Goal: Ask a question: Seek information or help from site administrators or community

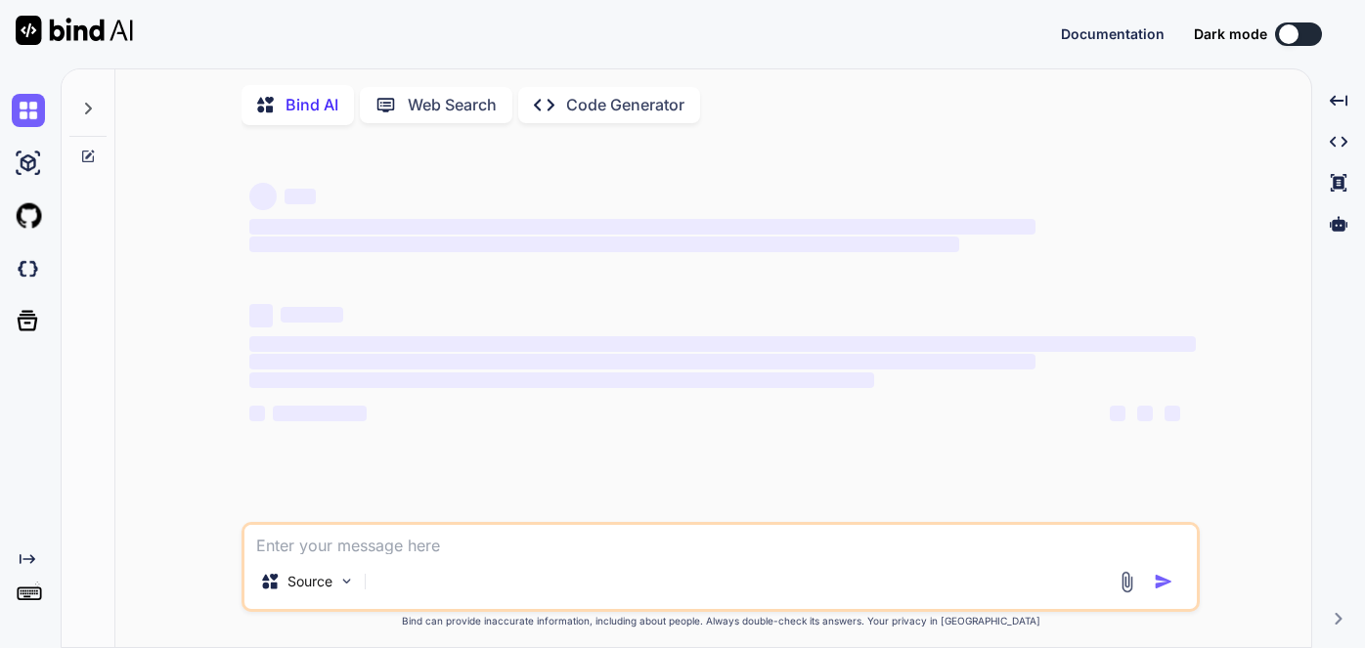
type textarea "W"
type textarea "x"
type textarea "Wh"
type textarea "x"
type textarea "Wha"
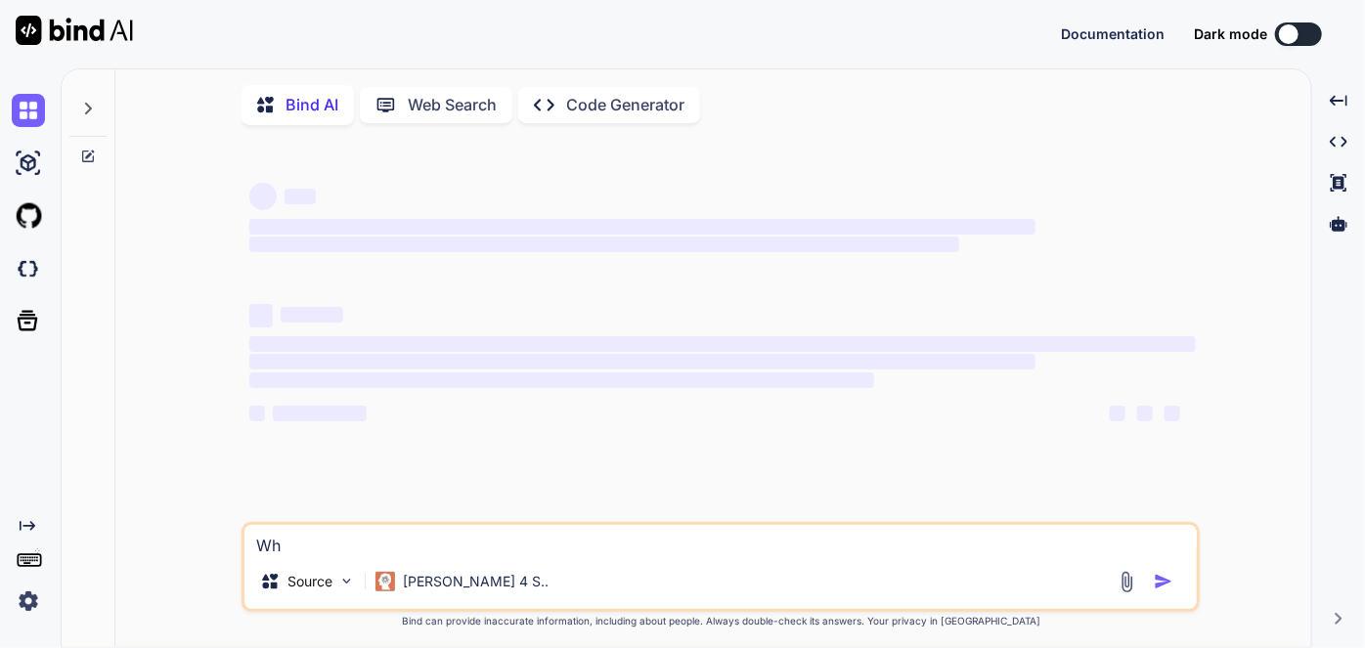
type textarea "x"
type textarea "What"
type textarea "x"
type textarea "What"
type textarea "x"
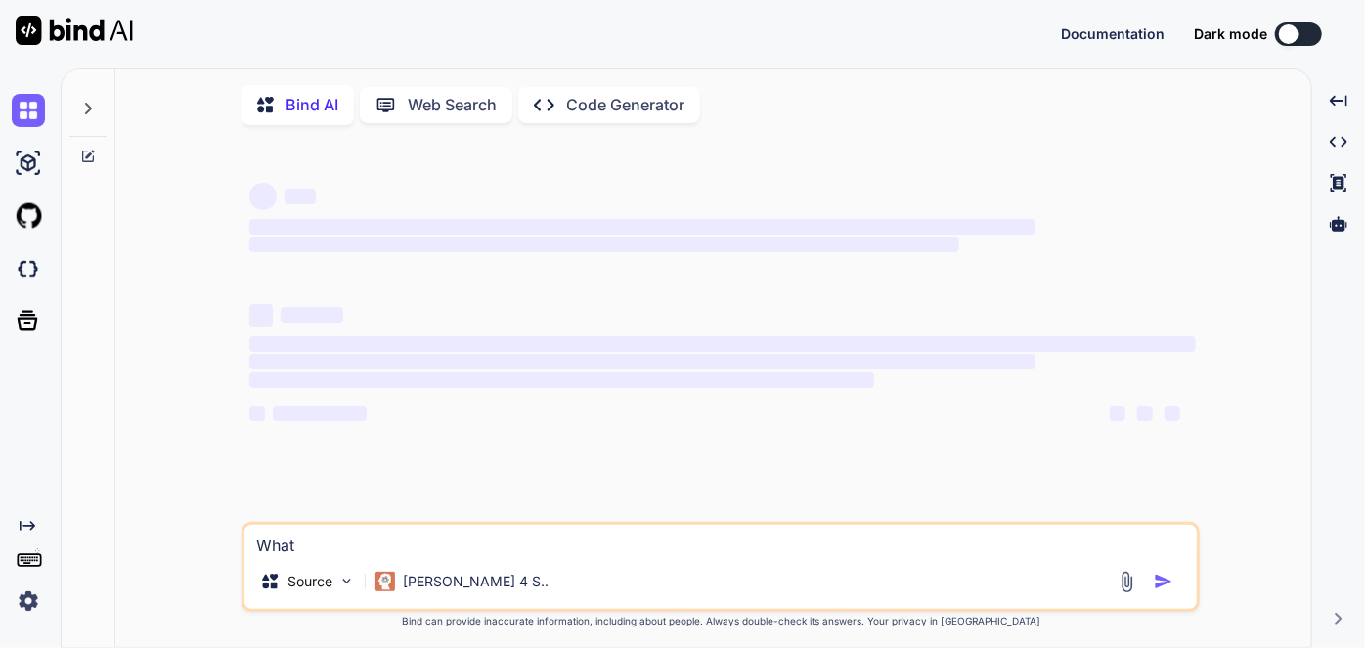
type textarea "What i"
type textarea "x"
type textarea "What is"
type textarea "x"
type textarea "What is"
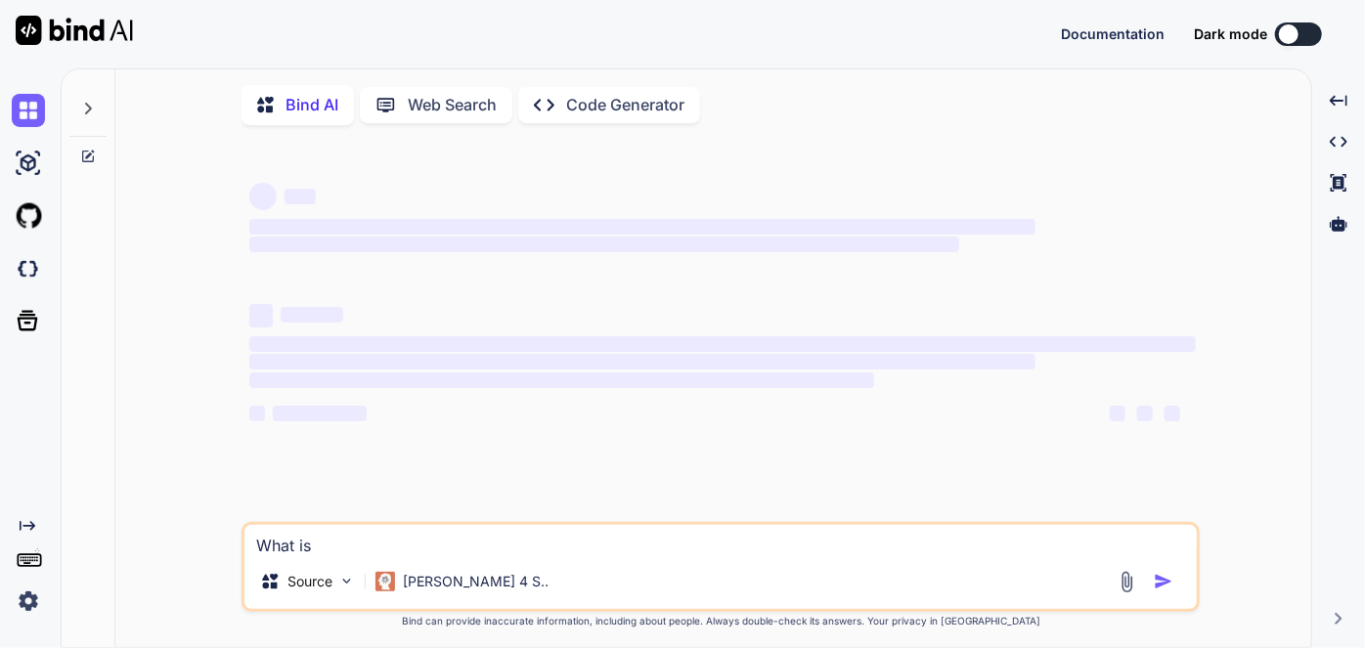
type textarea "x"
type textarea "What is a"
type textarea "x"
type textarea "What is a"
type textarea "x"
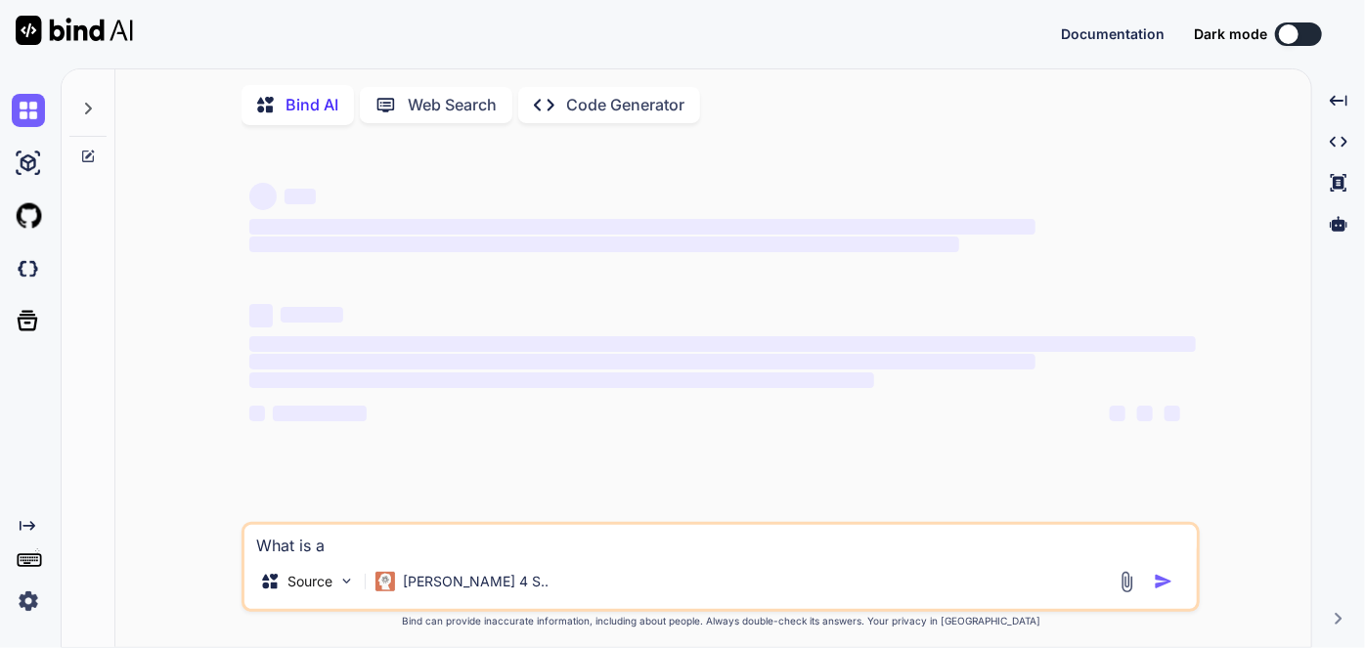
type textarea "What is a S"
type textarea "x"
type textarea "What is a Sc"
type textarea "x"
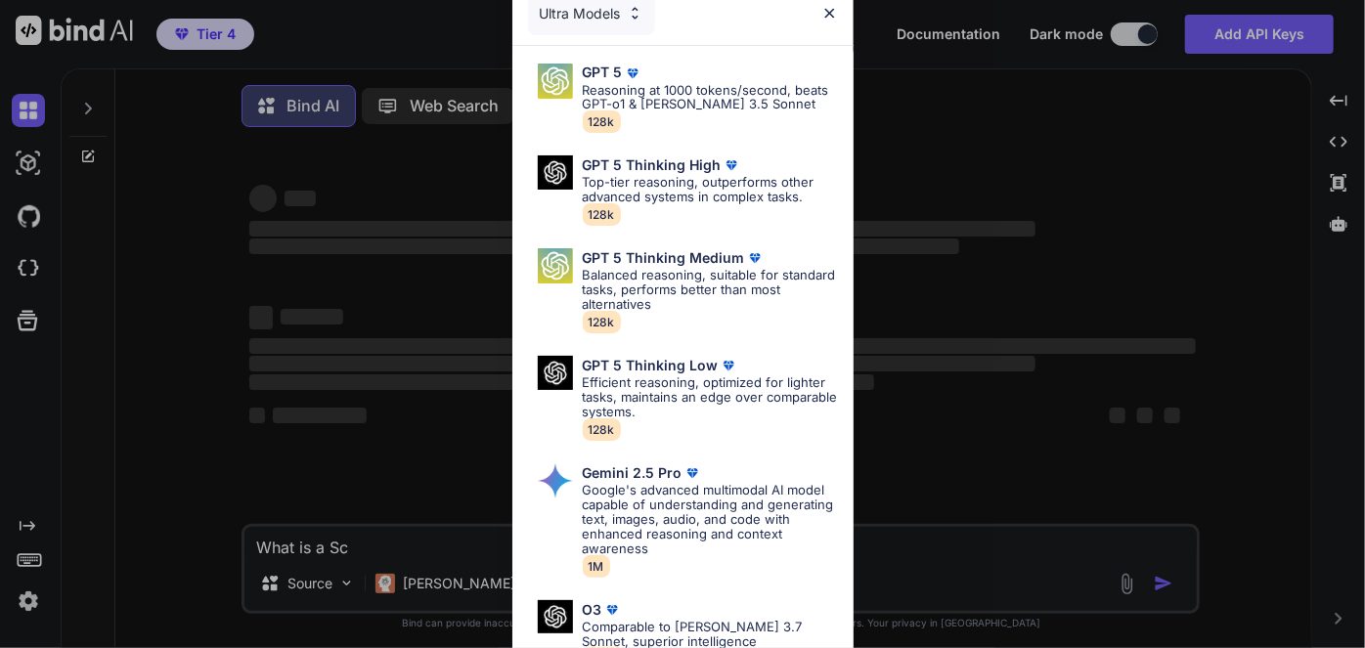
type textarea "What is a Scr"
type textarea "x"
type textarea "What is a Scru"
type textarea "x"
type textarea "What is a Scrum"
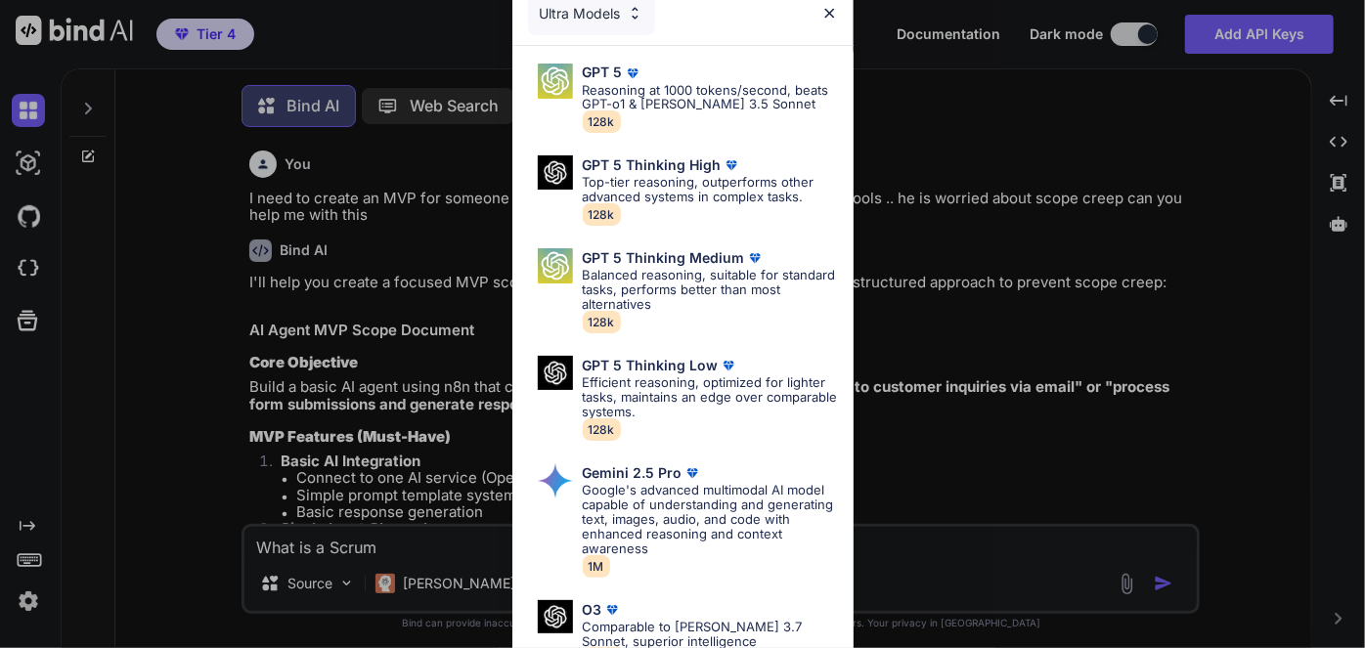
type textarea "x"
type textarea "What is a Scrum"
type textarea "x"
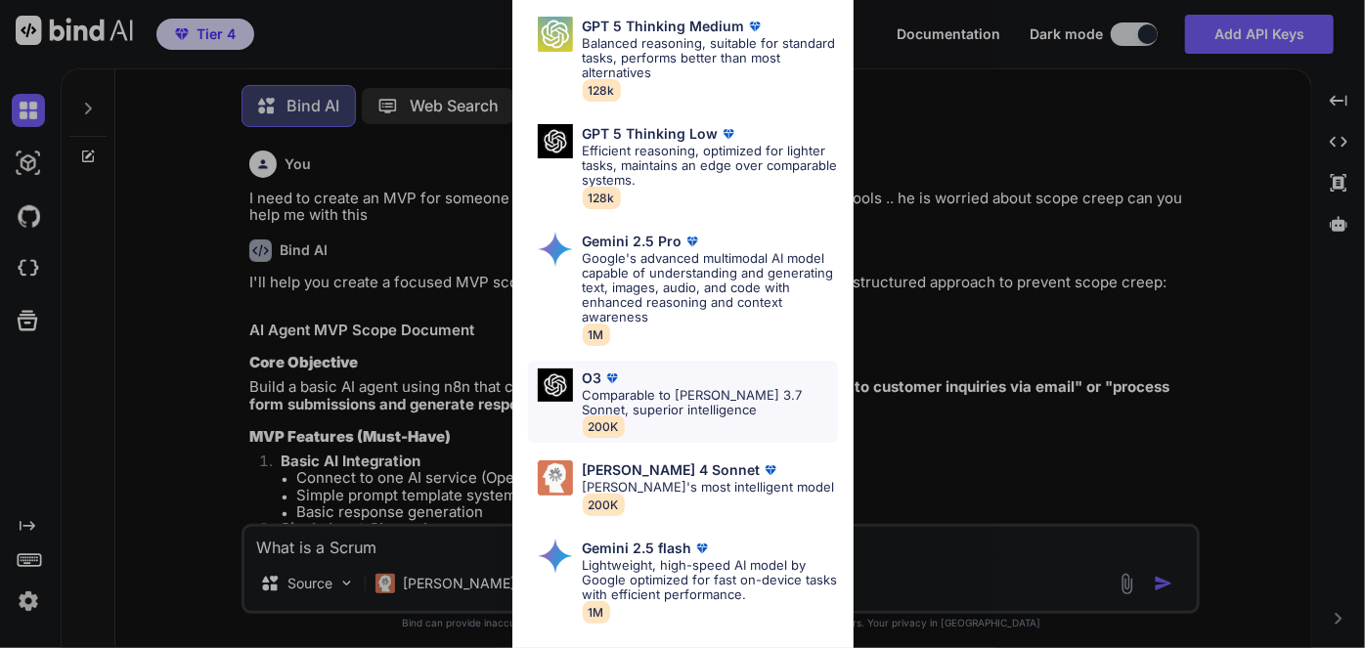
scroll to position [177, 0]
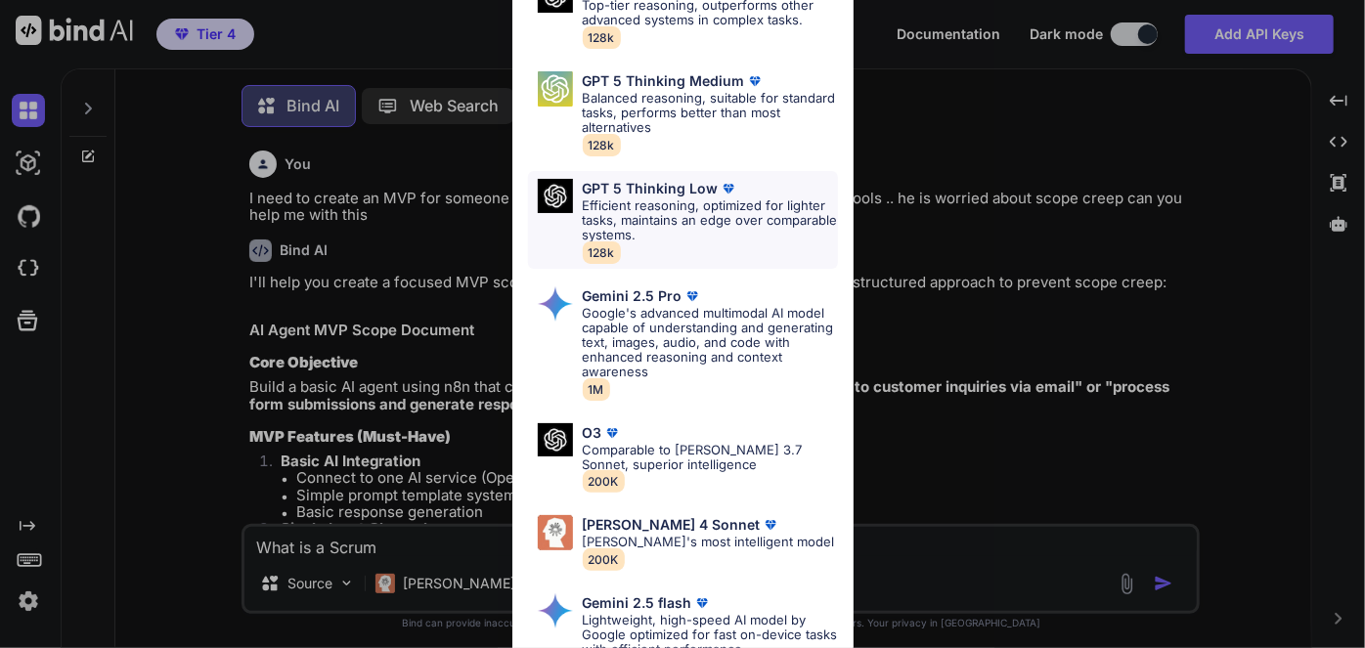
type textarea "What is a Scrum"
click at [669, 217] on p "Efficient reasoning, optimized for lighter tasks, maintains an edge over compar…" at bounding box center [710, 220] width 255 height 44
type textarea "x"
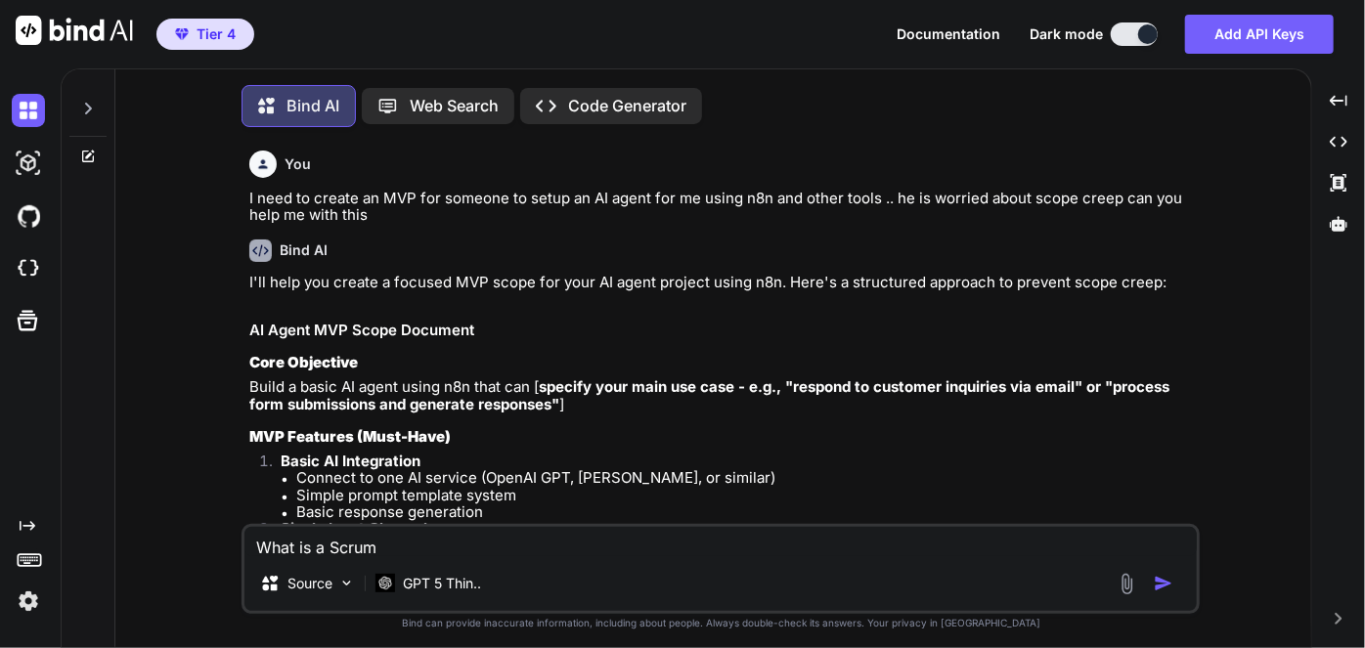
click at [568, 555] on textarea "What is a Scrum" at bounding box center [720, 541] width 952 height 29
type textarea "What is a Scrum t"
type textarea "x"
type textarea "What is a Scrum te"
type textarea "x"
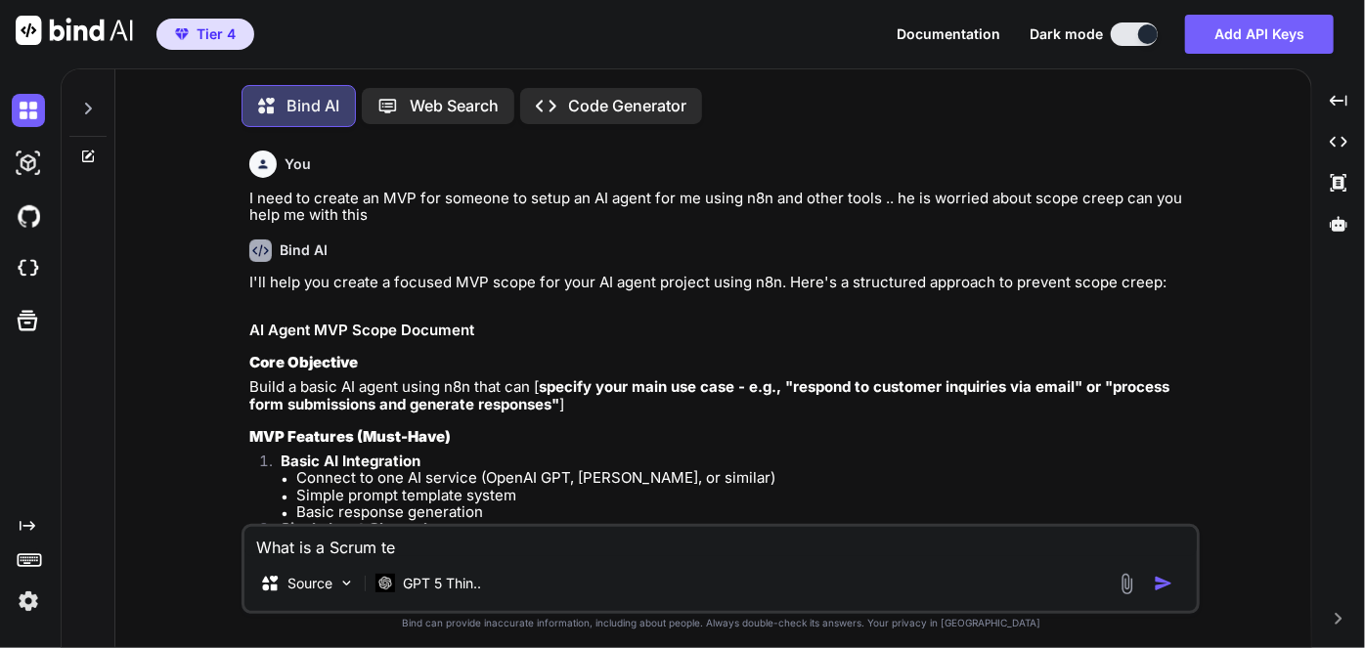
type textarea "What is a Scrum tea"
type textarea "x"
type textarea "What is a Scrum team"
type textarea "x"
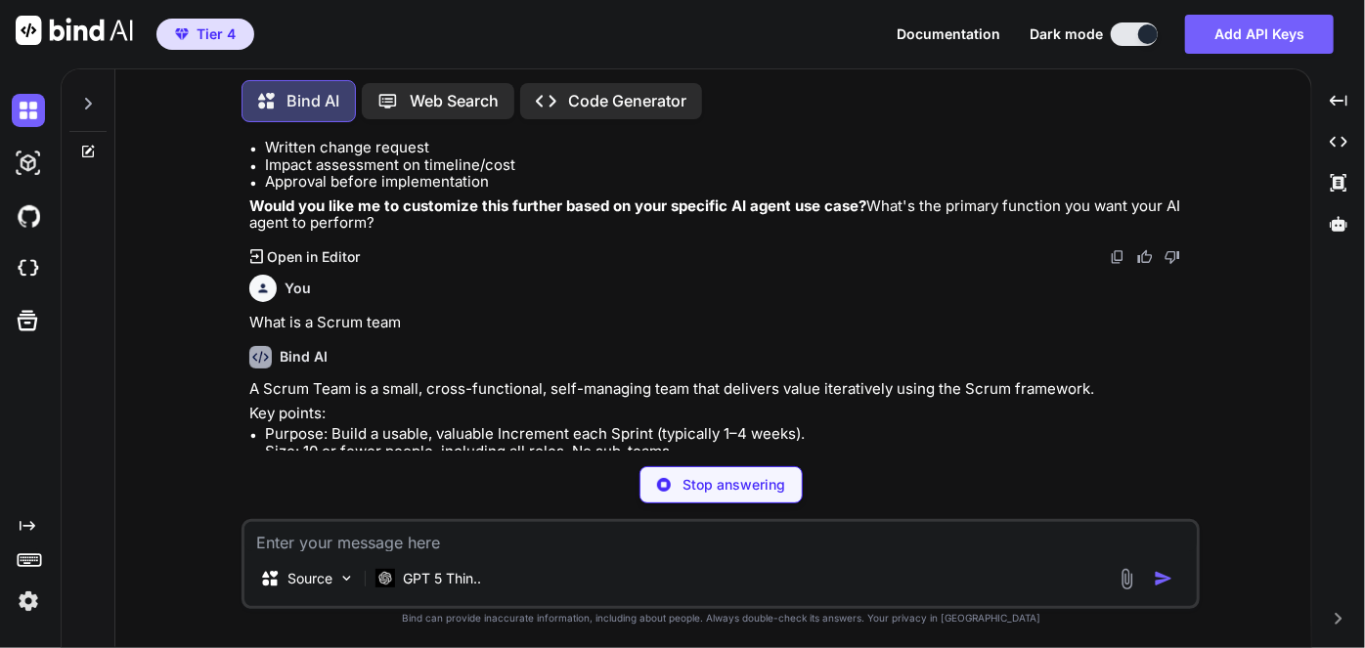
scroll to position [1181, 0]
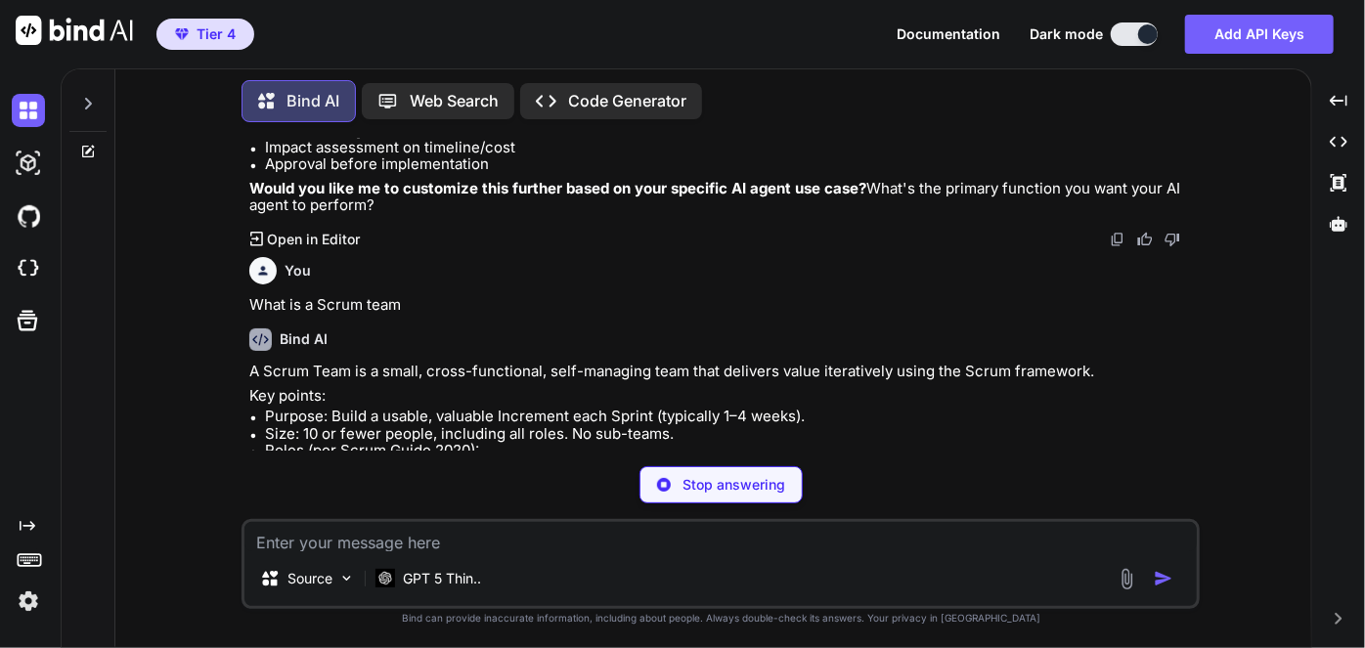
type textarea "x"
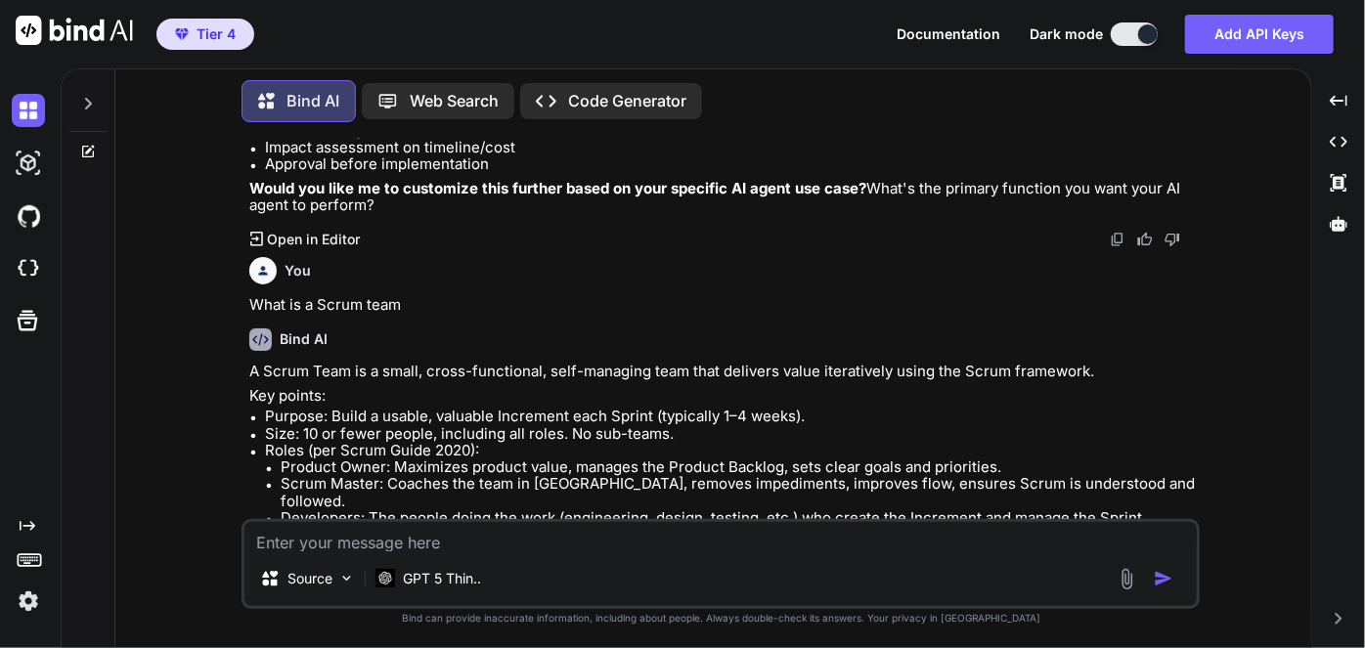
scroll to position [1269, 0]
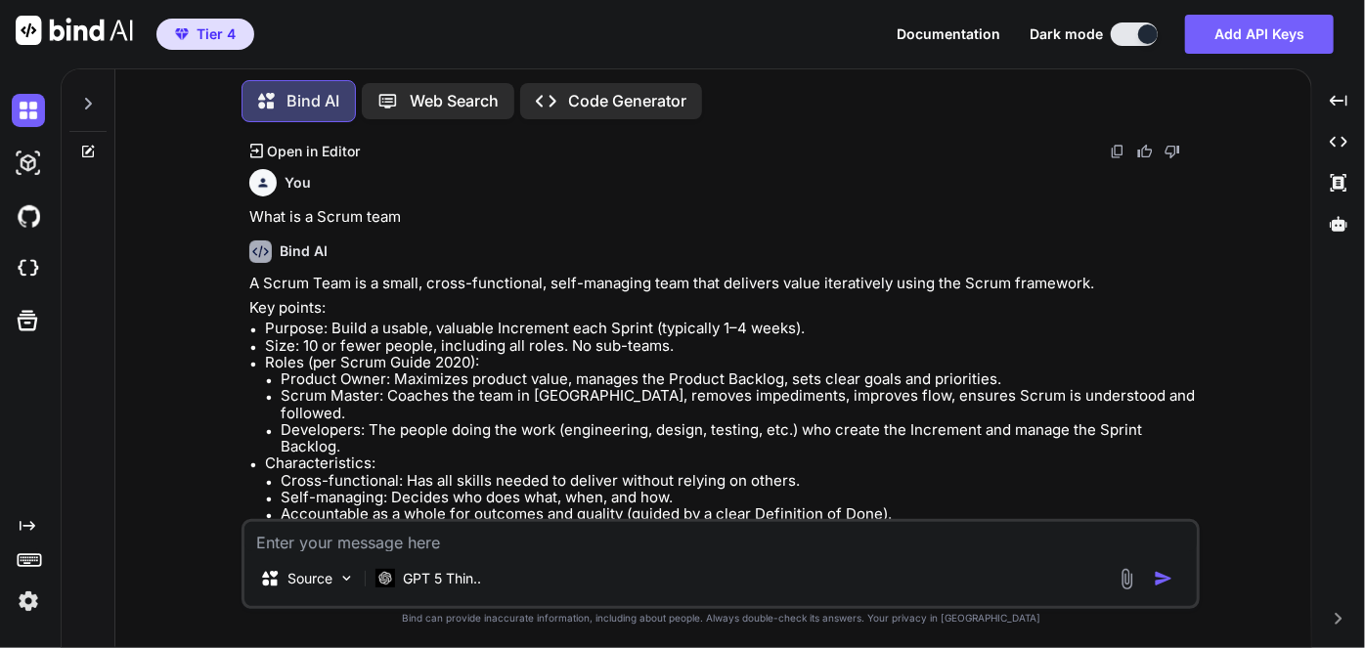
click at [732, 285] on p "A Scrum Team is a small, cross-functional, self-managing team that delivers val…" at bounding box center [722, 283] width 946 height 17
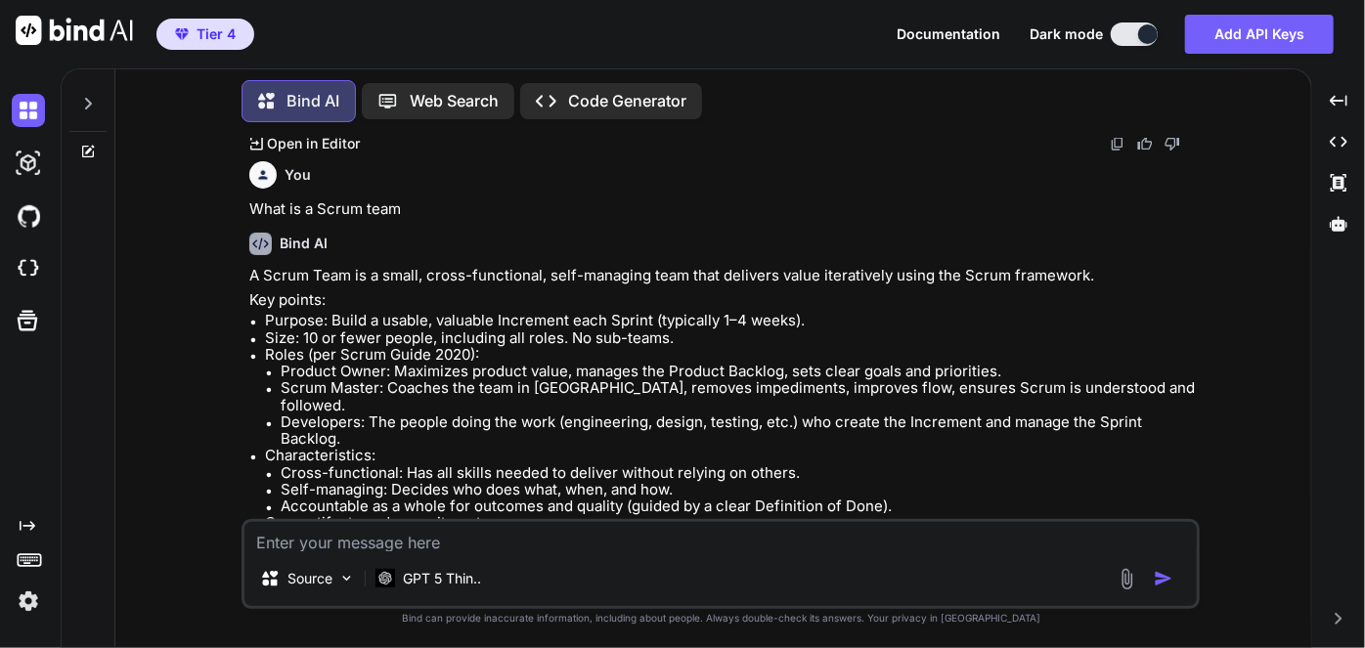
click at [732, 285] on div "A Scrum Team is a small, cross-functional, self-managing team that delivers val…" at bounding box center [722, 462] width 946 height 391
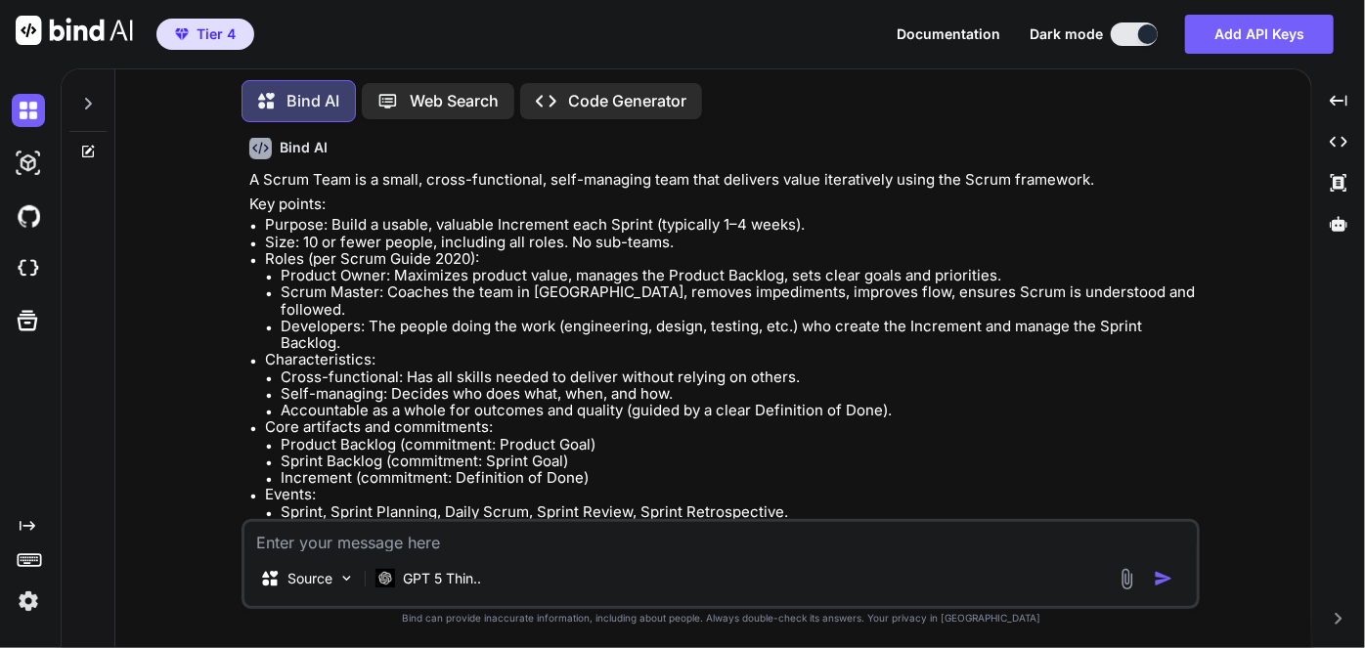
scroll to position [1344, 0]
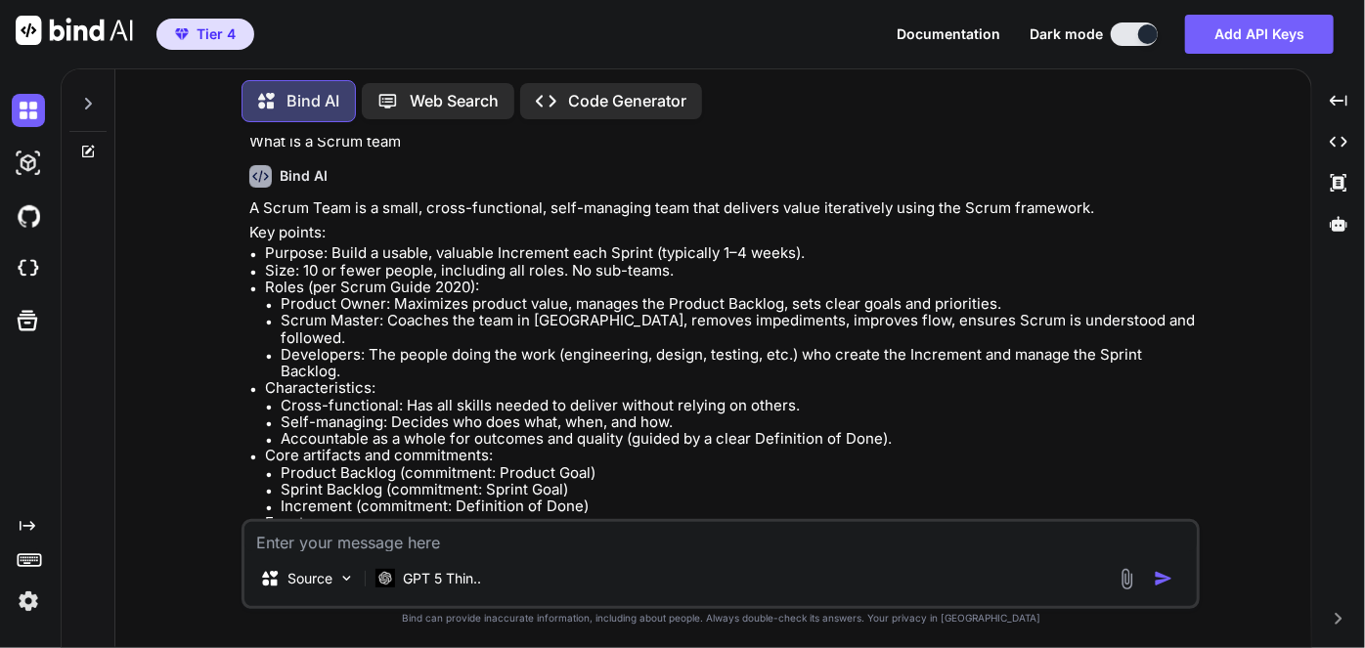
click at [460, 543] on textarea at bounding box center [720, 536] width 952 height 29
type textarea "I"
type textarea "x"
type textarea "I"
type textarea "x"
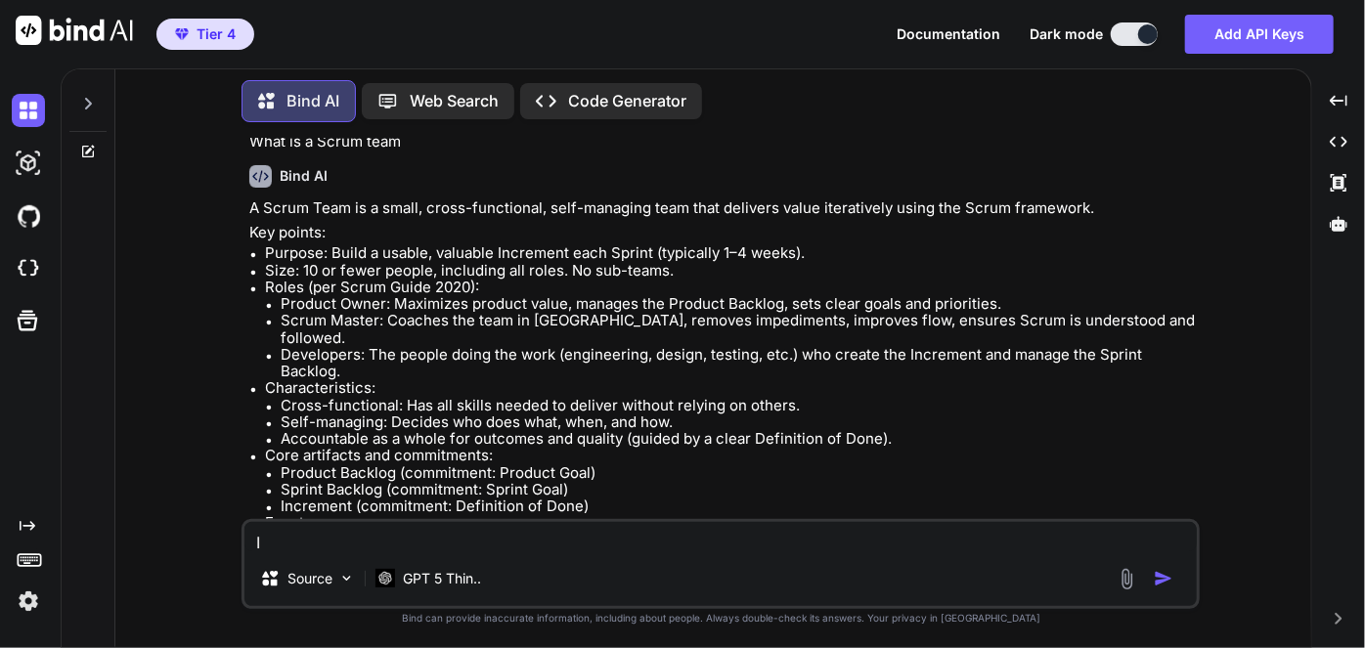
type textarea "I r"
type textarea "x"
type textarea "I ru"
type textarea "x"
type textarea "I run"
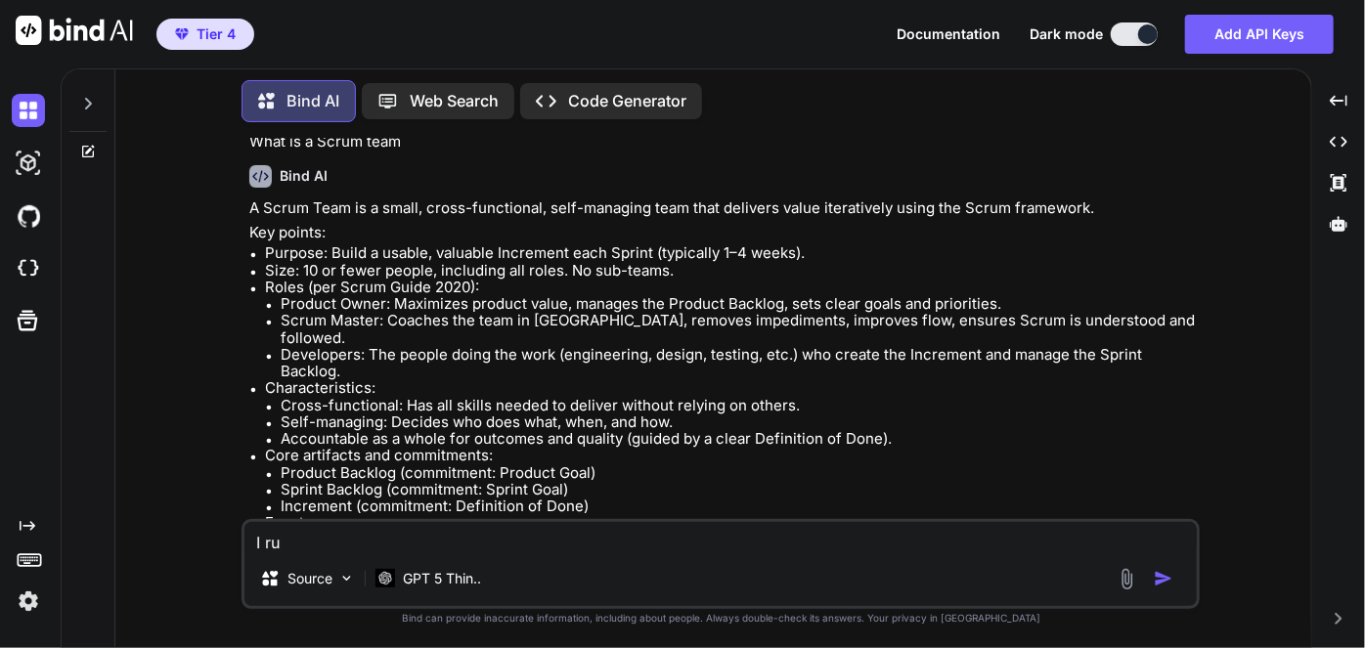
type textarea "x"
type textarea "I run"
type textarea "x"
type textarea "I run a"
type textarea "x"
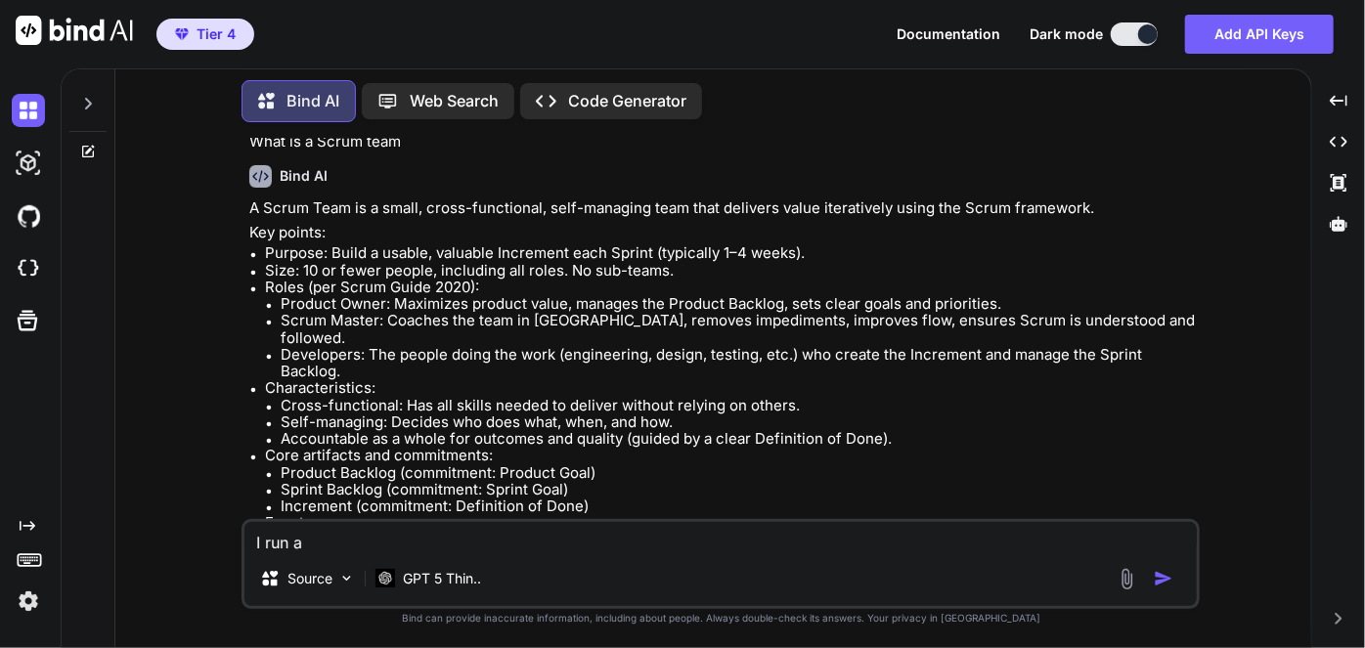
type textarea "I run a"
type textarea "x"
type textarea "I run a m"
type textarea "x"
type textarea "I run a ma"
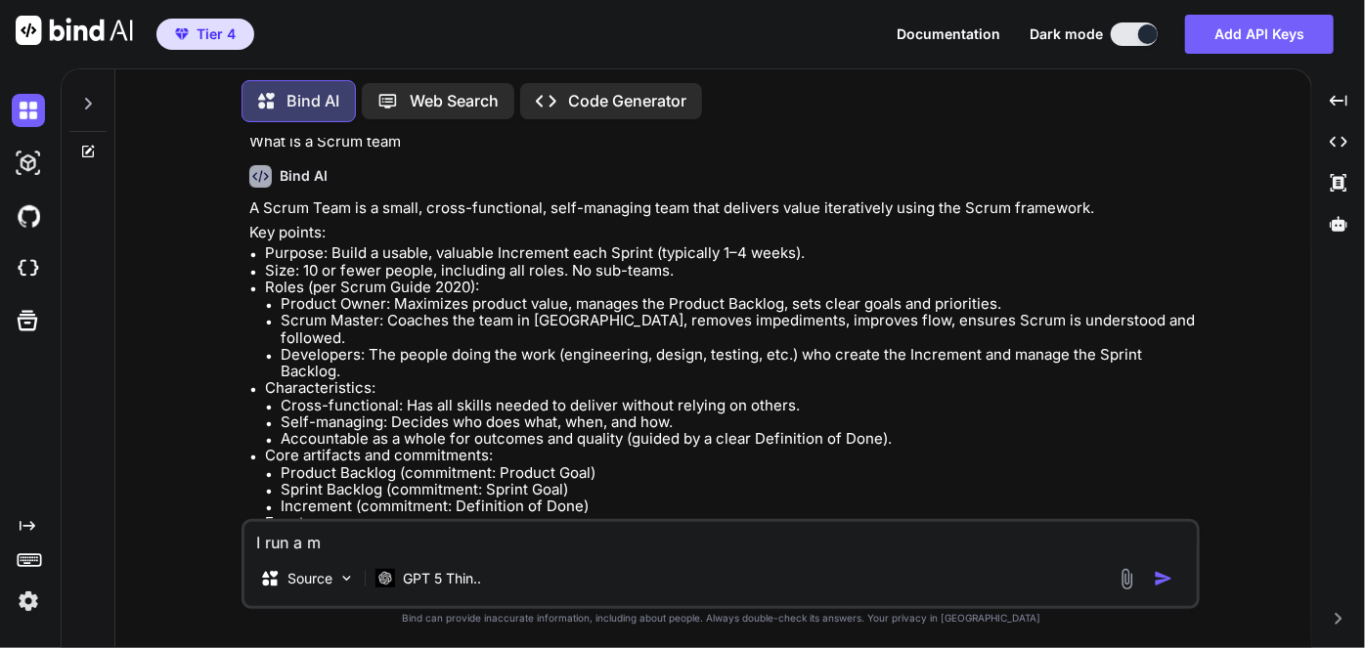
type textarea "x"
type textarea "I run a mar"
type textarea "x"
type textarea "I run a mark"
type textarea "x"
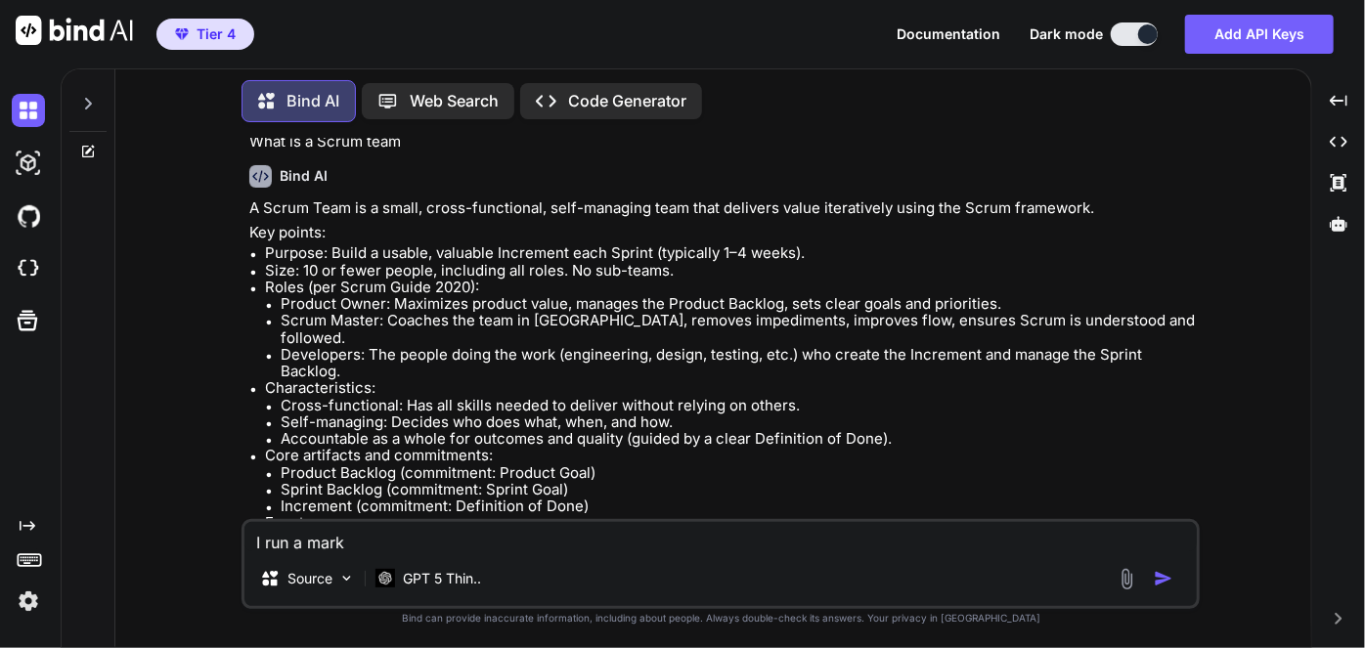
type textarea "I run a marke"
type textarea "x"
type textarea "I run a market"
type textarea "x"
type textarea "I run a marke"
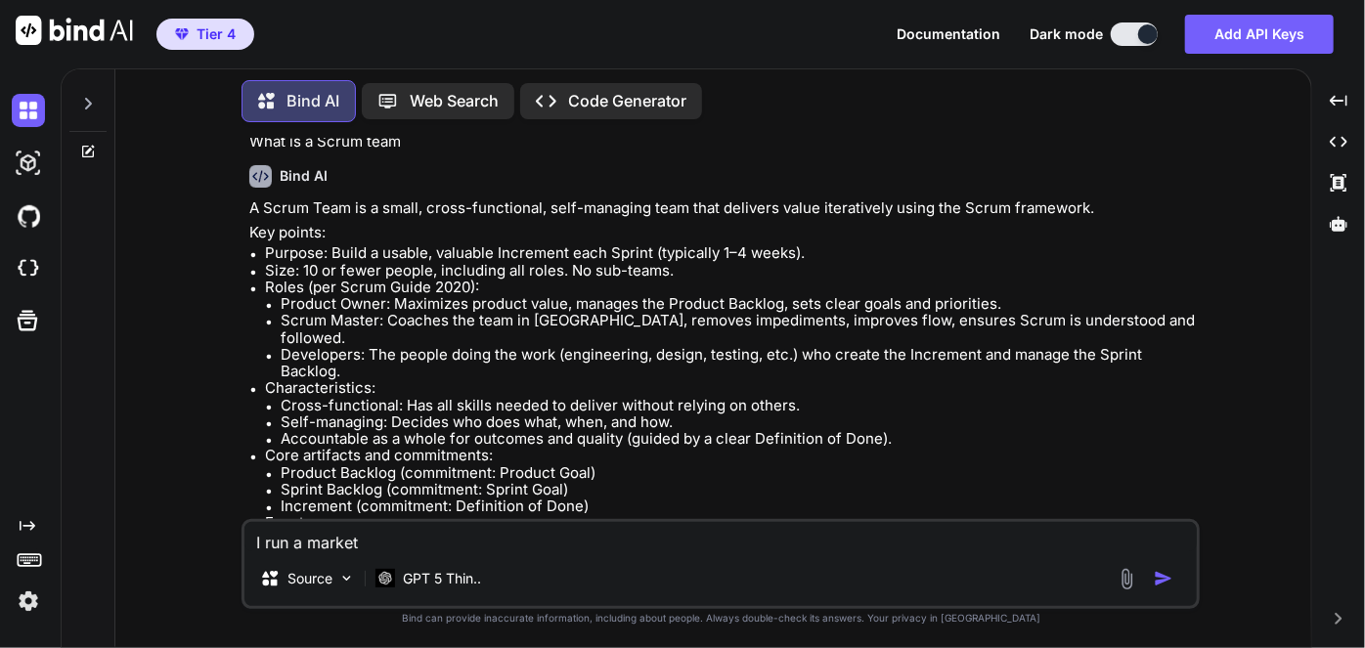
type textarea "x"
type textarea "I run a mark"
type textarea "x"
type textarea "I run a mar"
type textarea "x"
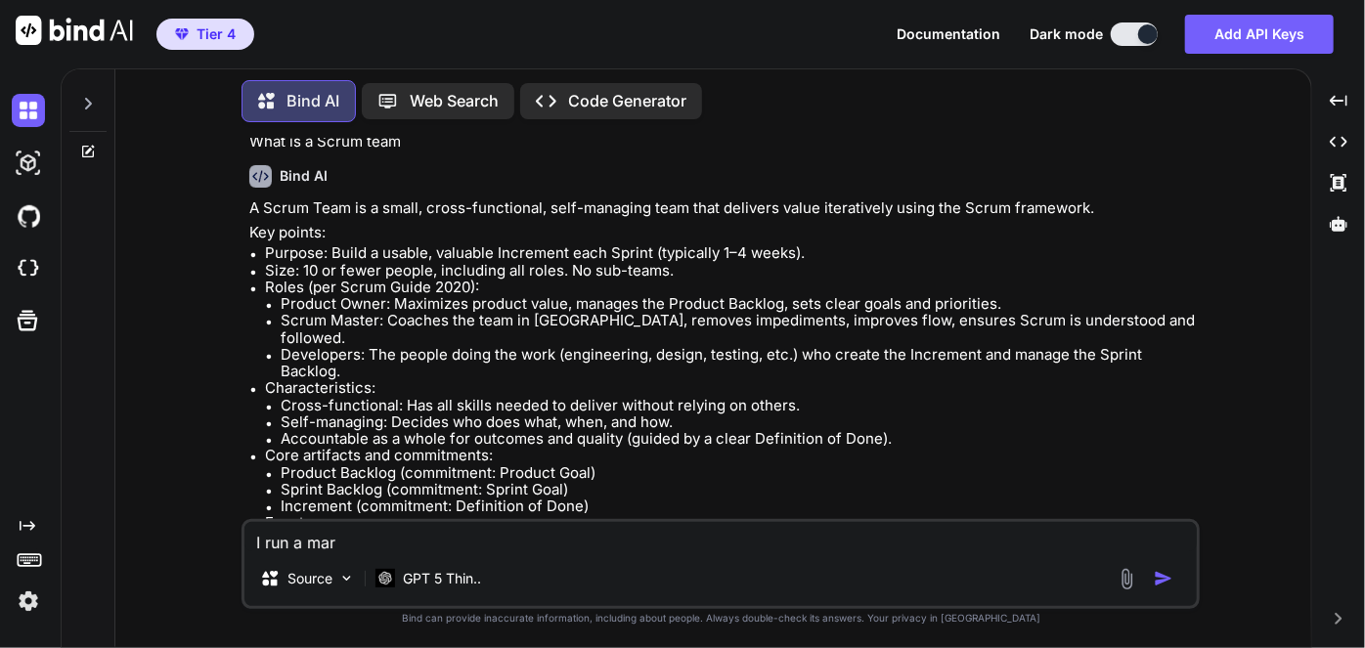
type textarea "I run a ma"
type textarea "x"
type textarea "I run a m"
type textarea "x"
type textarea "I run a"
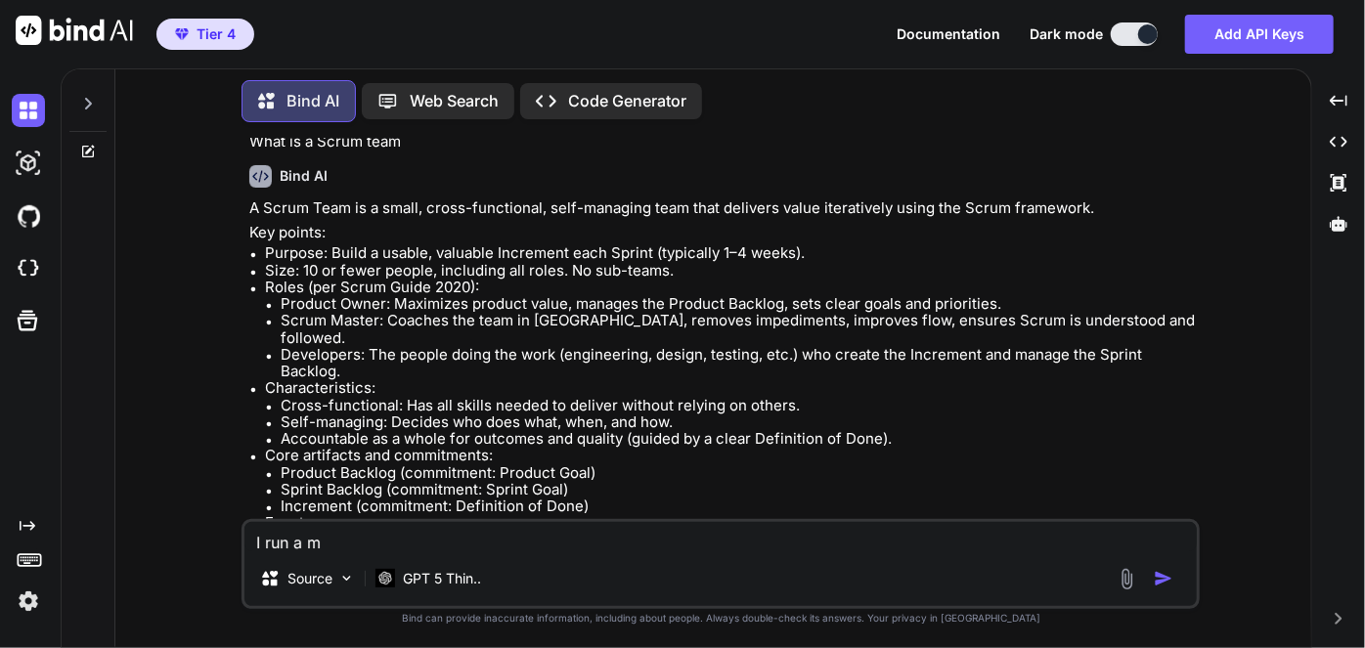
type textarea "x"
type textarea "I run a"
type textarea "x"
type textarea "I run at"
type textarea "x"
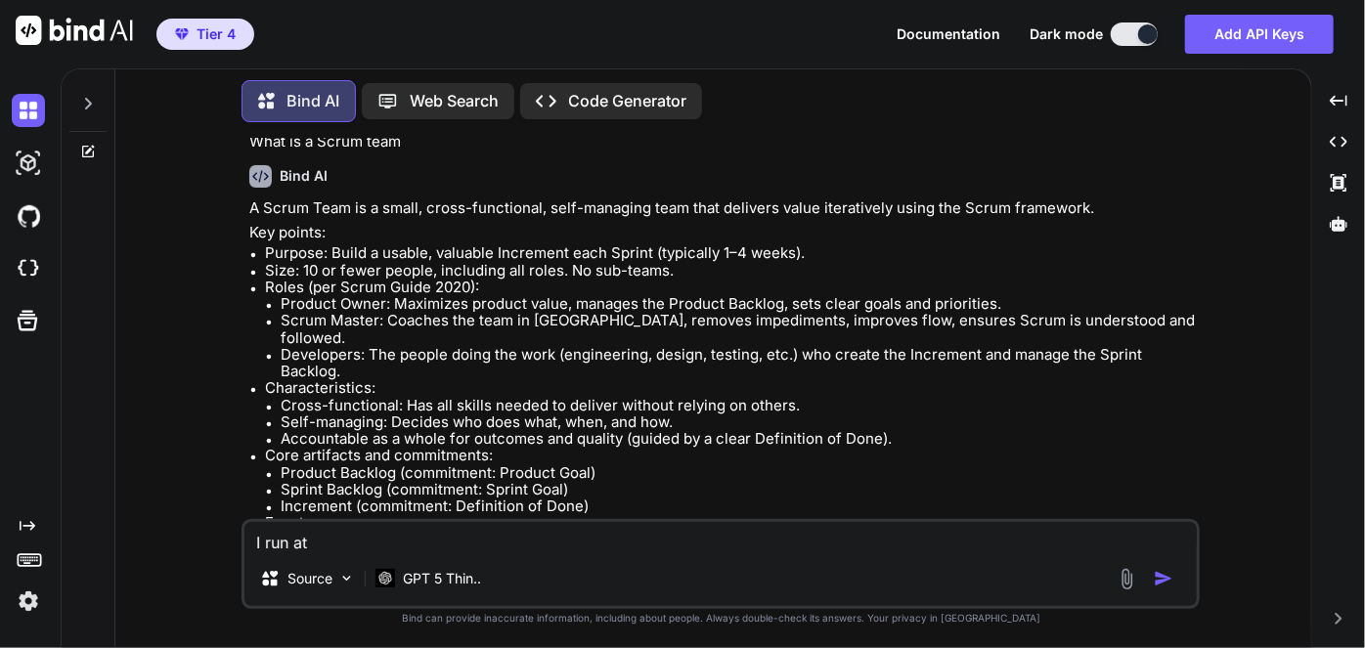
type textarea "I run a"
type textarea "x"
type textarea "I run a"
type textarea "x"
type textarea "I run a t"
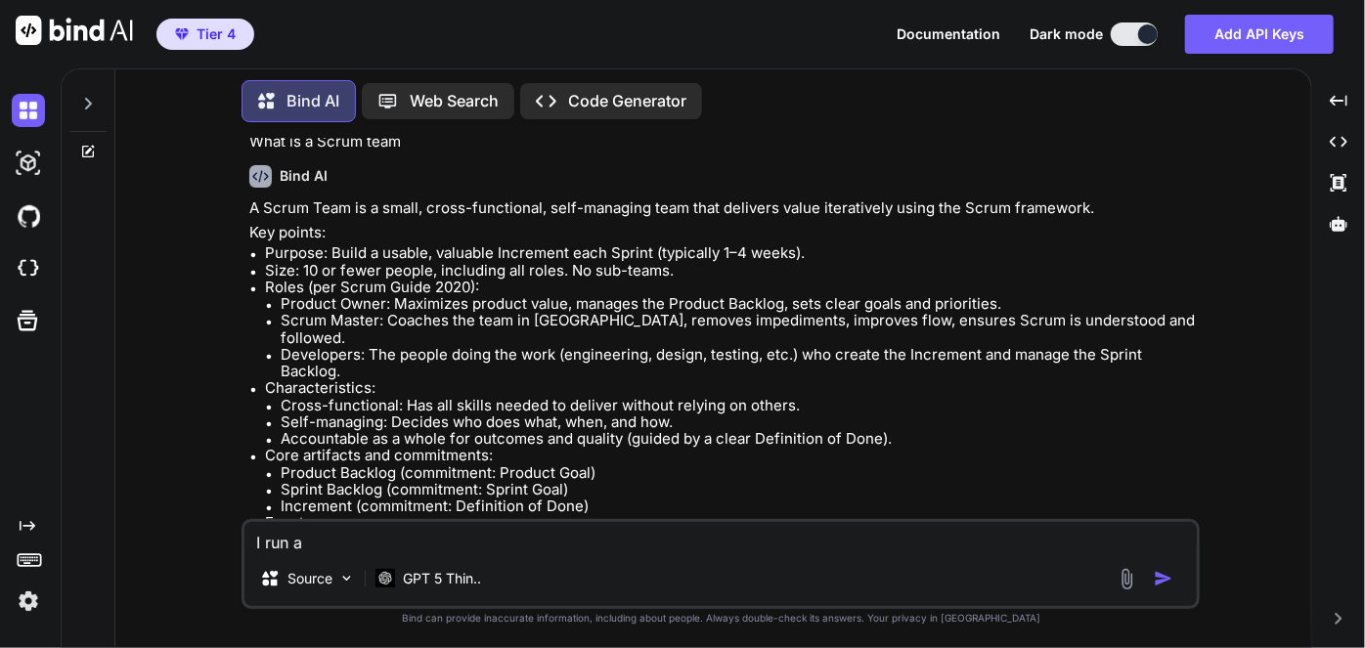
type textarea "x"
type textarea "I run a te"
type textarea "x"
type textarea "I run a tec"
type textarea "x"
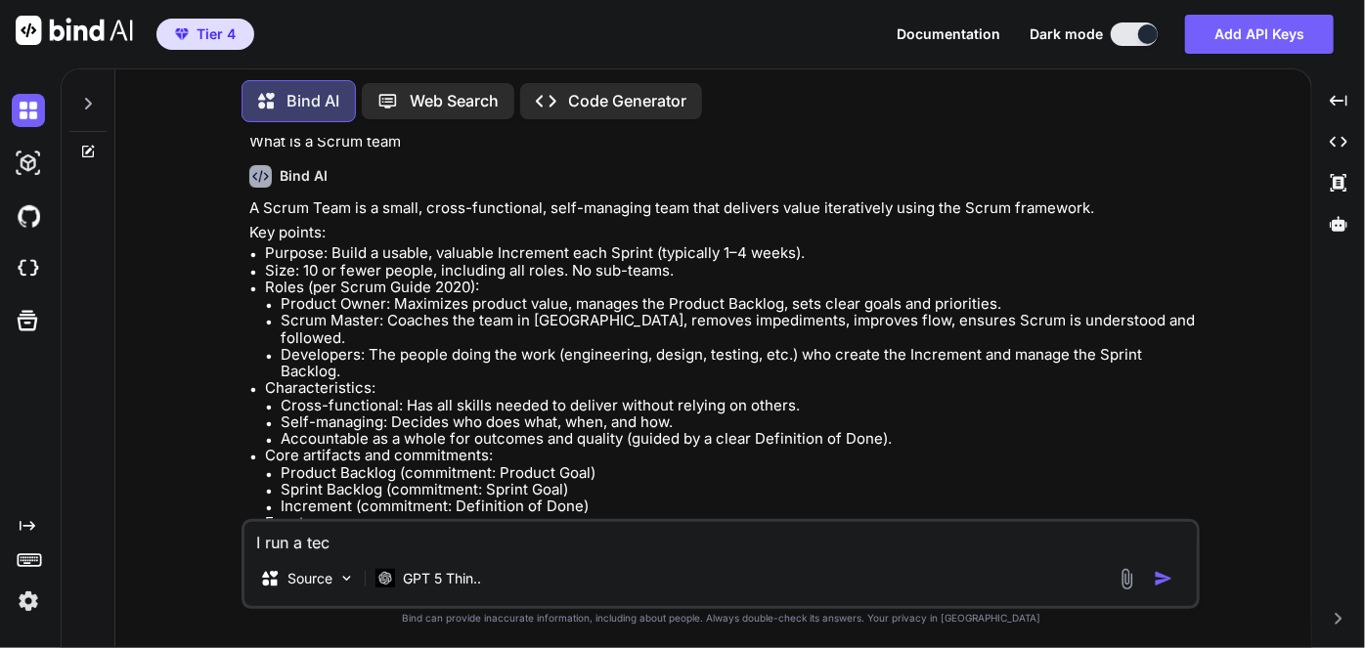
type textarea "I run a tech"
type textarea "x"
type textarea "I run a tech"
type textarea "x"
type textarea "I run a tech m"
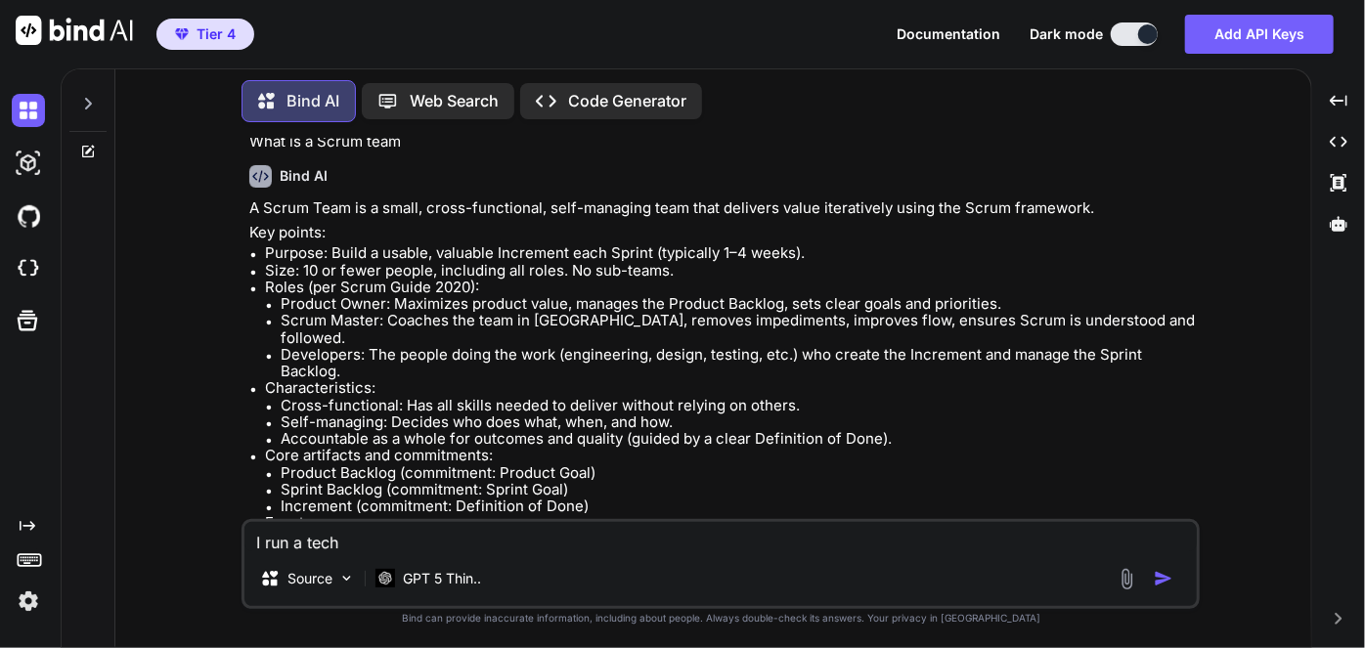
type textarea "x"
type textarea "I run a tech ma"
type textarea "x"
type textarea "I run a tech mar"
type textarea "x"
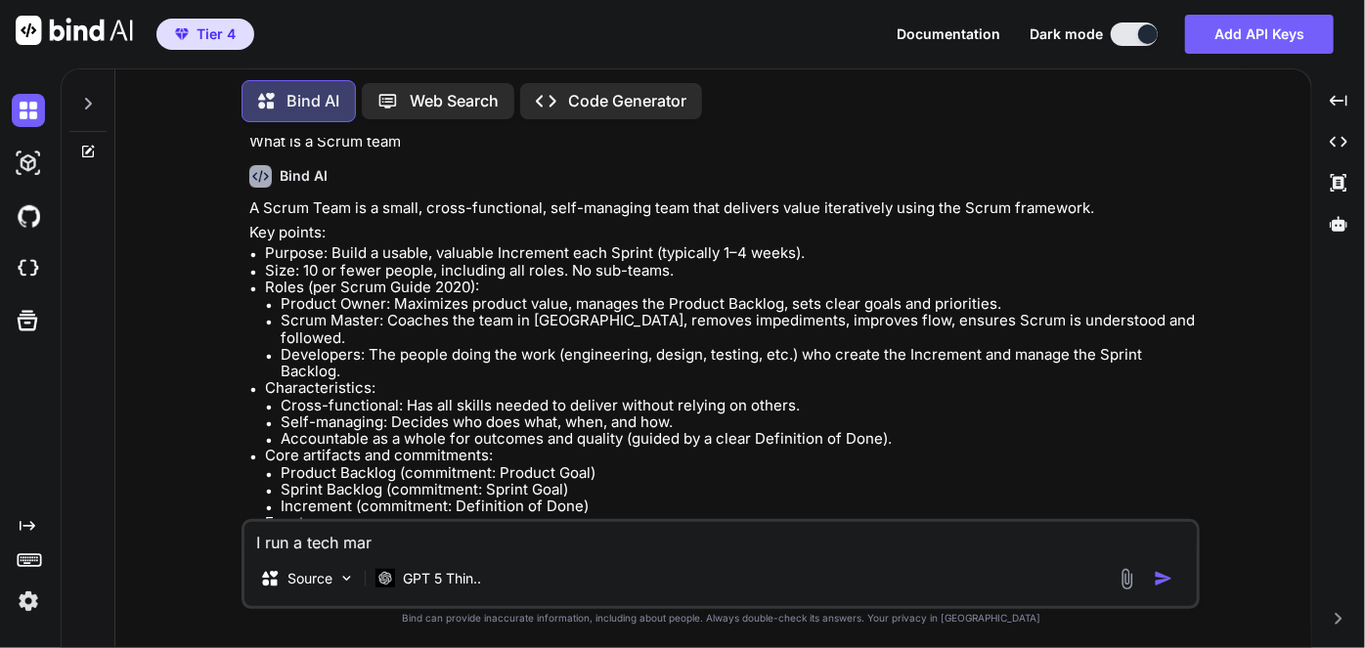
type textarea "I run a tech mark"
type textarea "x"
type textarea "I run a tech marke"
type textarea "x"
type textarea "I run a tech market"
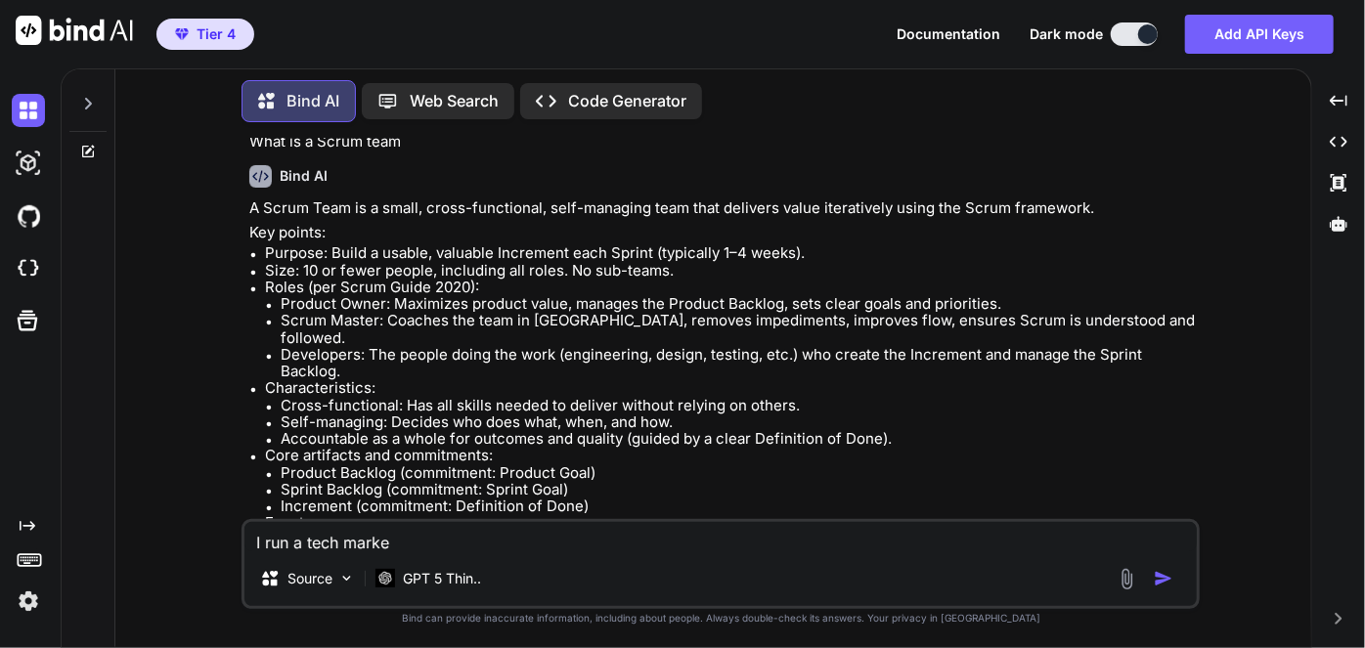
type textarea "x"
type textarea "I run a tech marketi"
type textarea "x"
type textarea "I run a tech marketin"
type textarea "x"
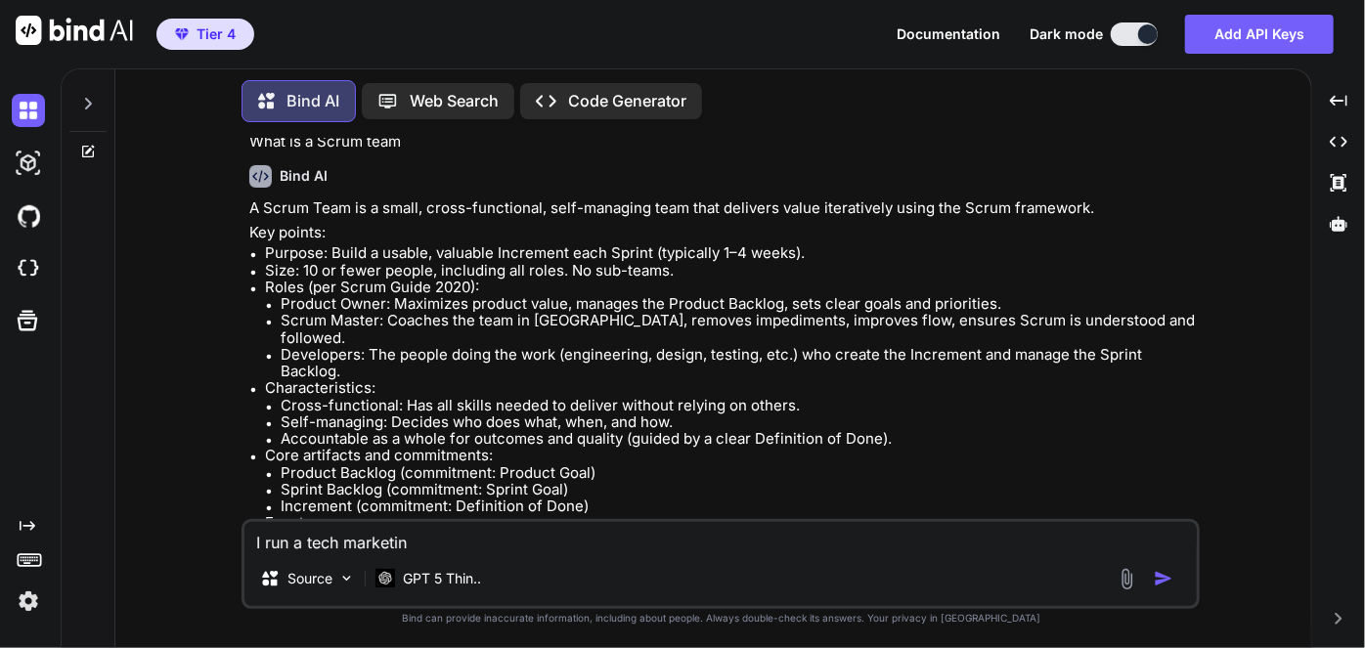
type textarea "I run a tech marketing"
type textarea "x"
type textarea "I run a tech marketing"
type textarea "x"
type textarea "I run a tech marketing c"
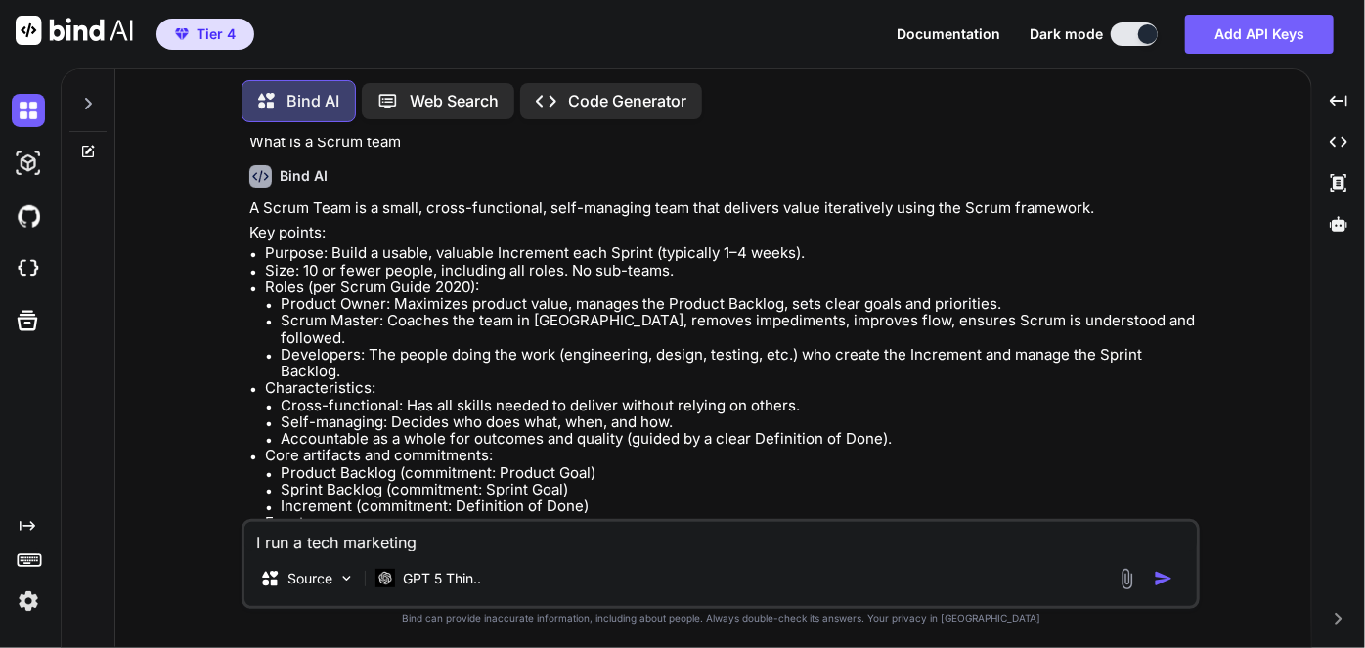
type textarea "x"
type textarea "I run a tech marketing co"
type textarea "x"
type textarea "I run a tech marketing com"
type textarea "x"
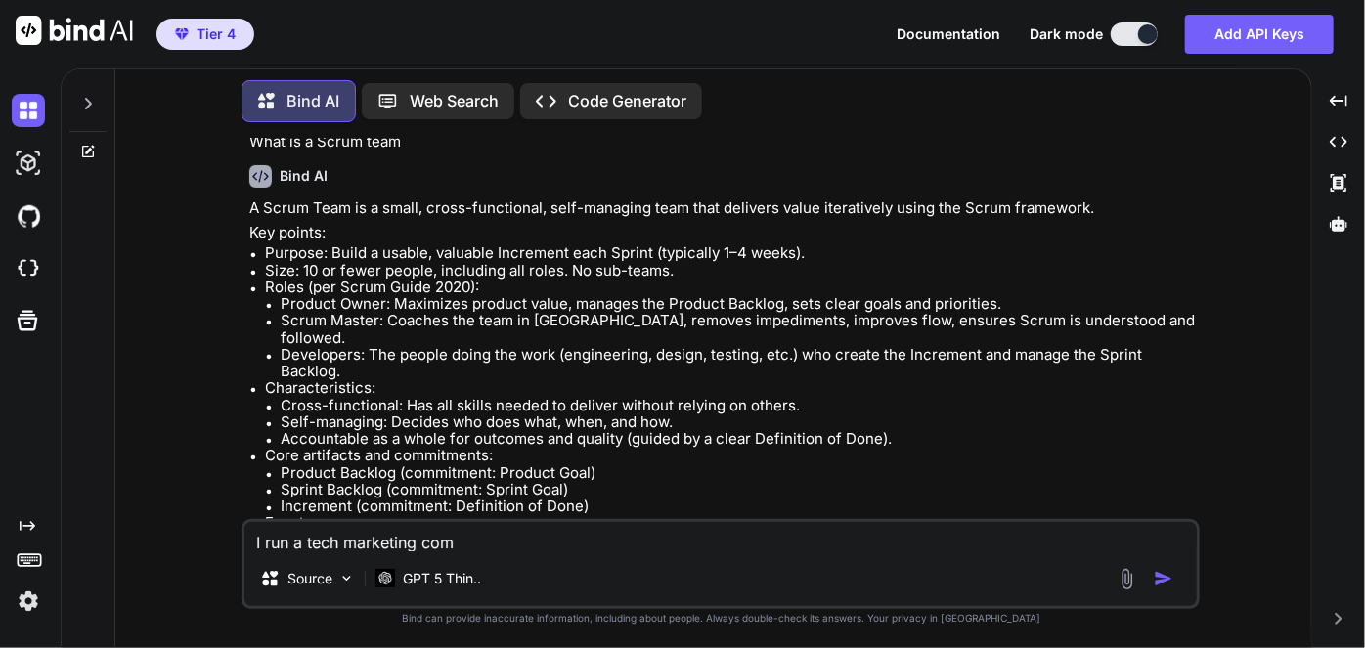
type textarea "I run a tech marketing comp"
type textarea "x"
type textarea "I run a tech marketing compa"
type textarea "x"
type textarea "I run a tech marketing compan"
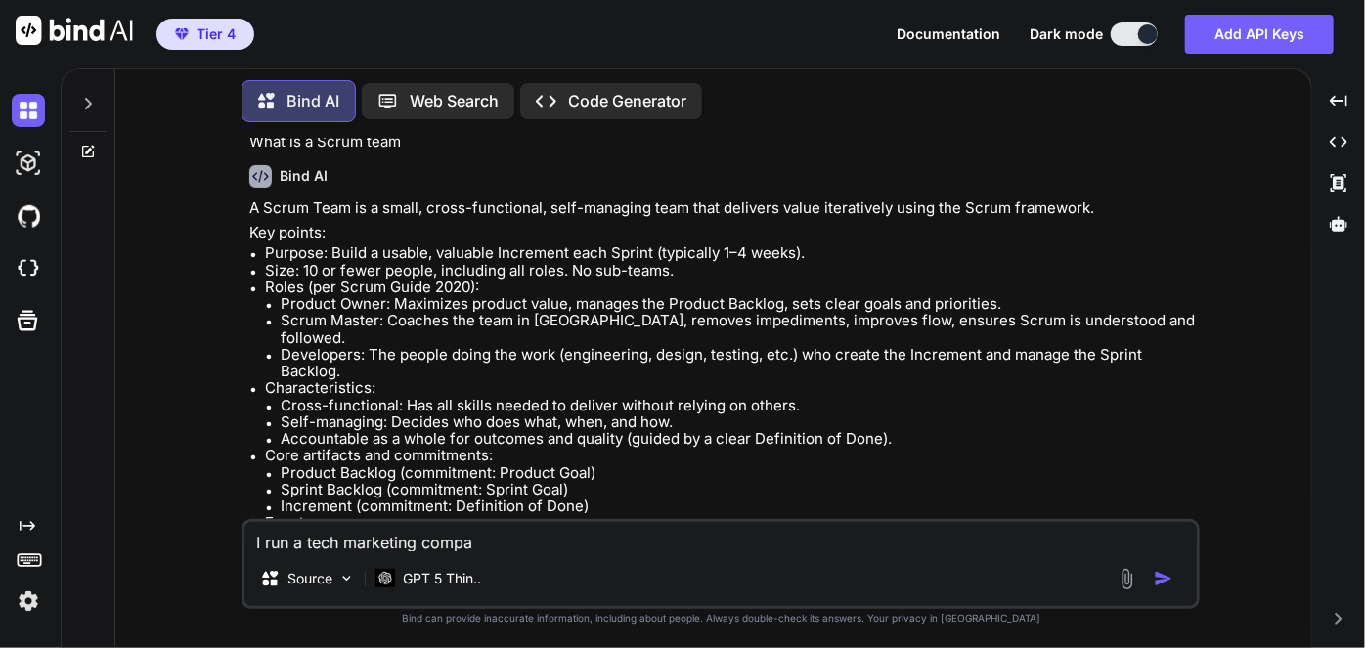
type textarea "x"
type textarea "I run a tech marketing company"
type textarea "x"
type textarea "I run a tech marketing company"
type textarea "x"
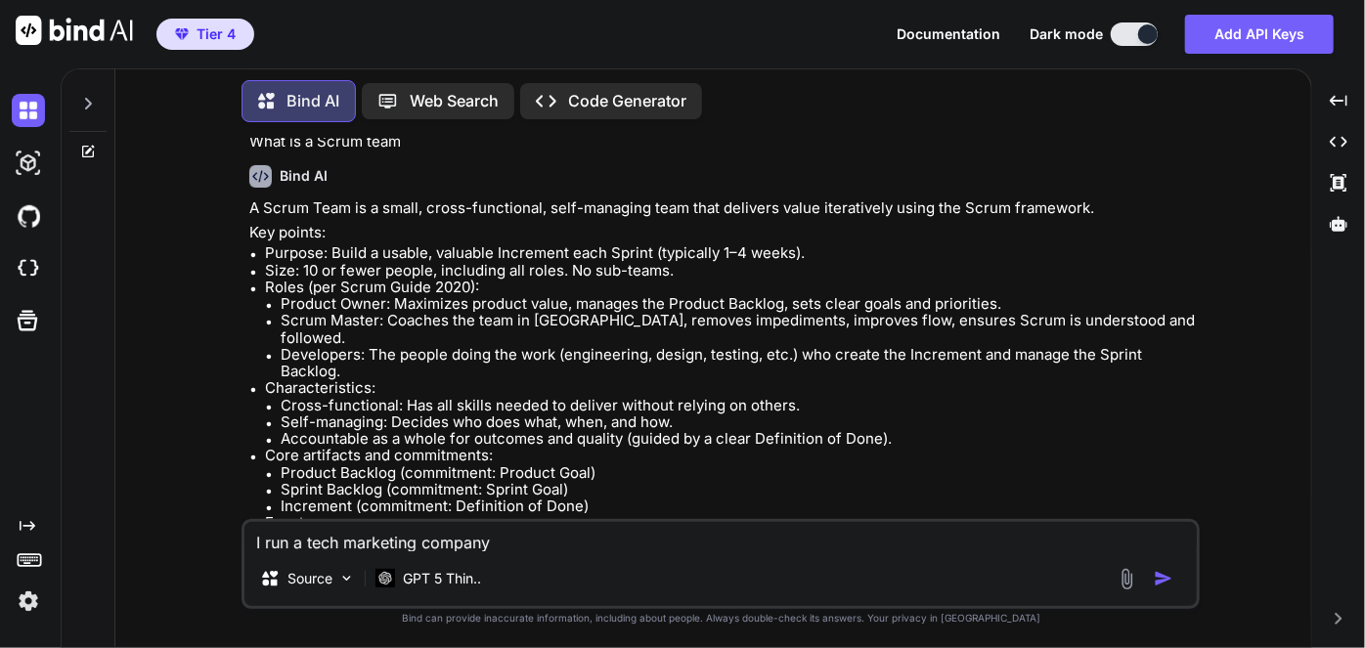
type textarea "I run a tech marketing company c"
type textarea "x"
type textarea "I run a tech marketing company ca"
type textarea "x"
type textarea "I run a tech marketing company cal"
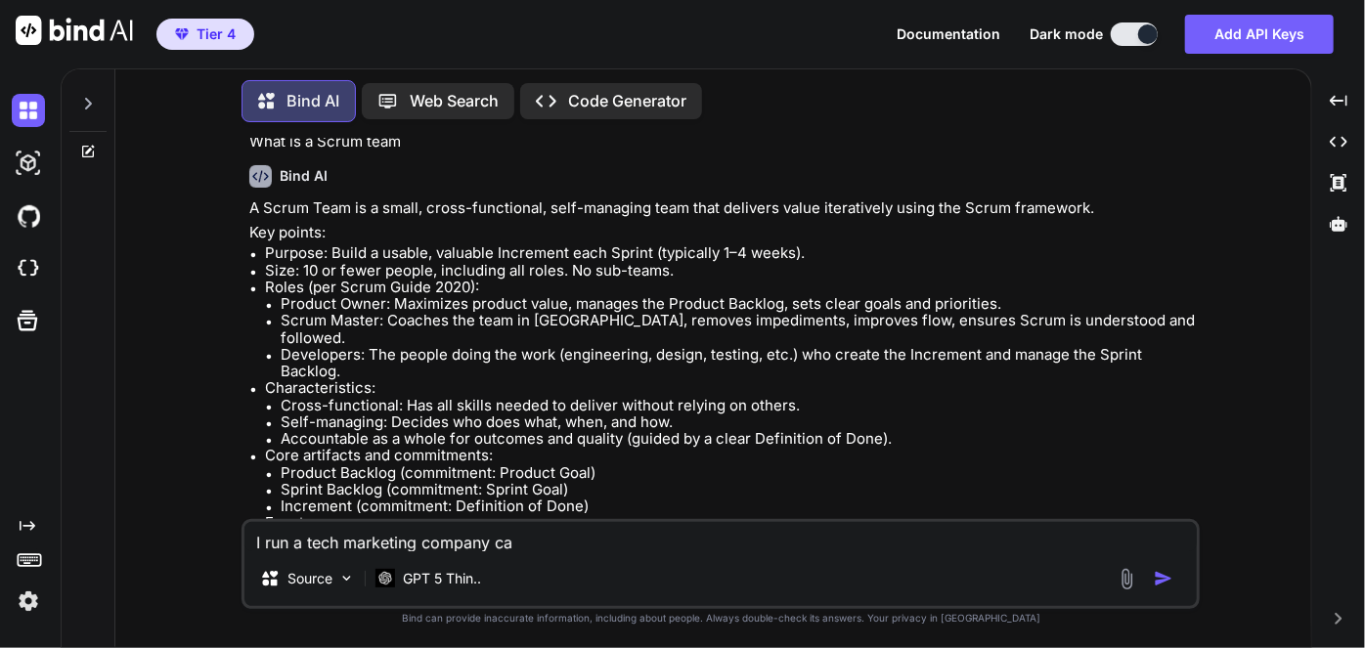
type textarea "x"
type textarea "I run a tech marketing company call"
type textarea "x"
type textarea "I run a tech marketing company calle"
type textarea "x"
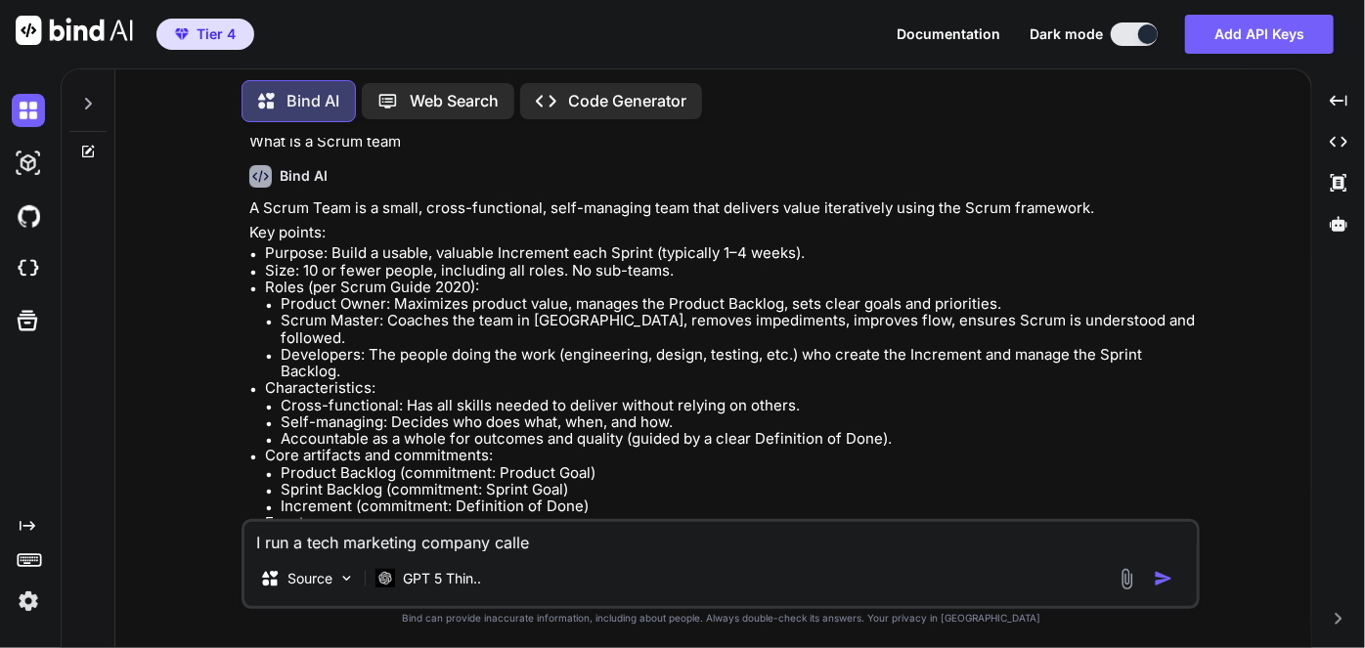
type textarea "I run a tech marketing company called"
type textarea "x"
type textarea "I run a tech marketing company called"
type textarea "x"
type textarea "I run a tech marketing company called G"
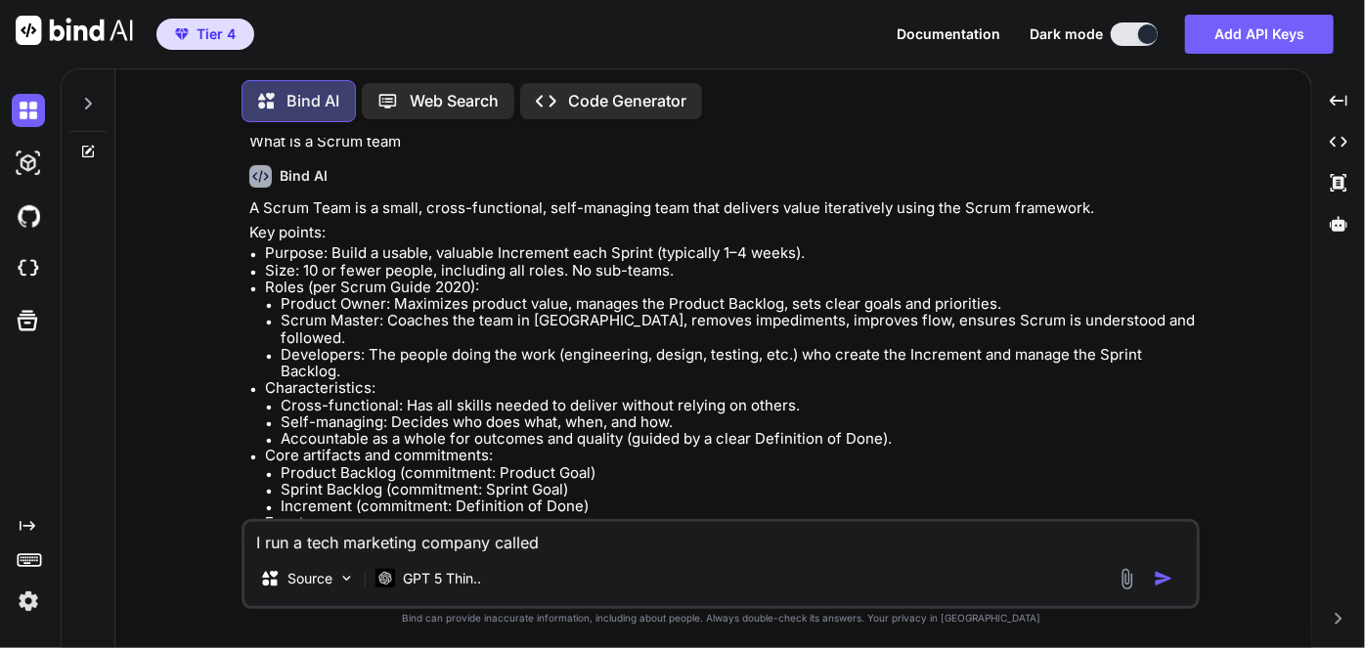
type textarea "x"
type textarea "I run a tech marketing company called Go"
type textarea "x"
type textarea "I run a tech marketing company called Goo"
type textarea "x"
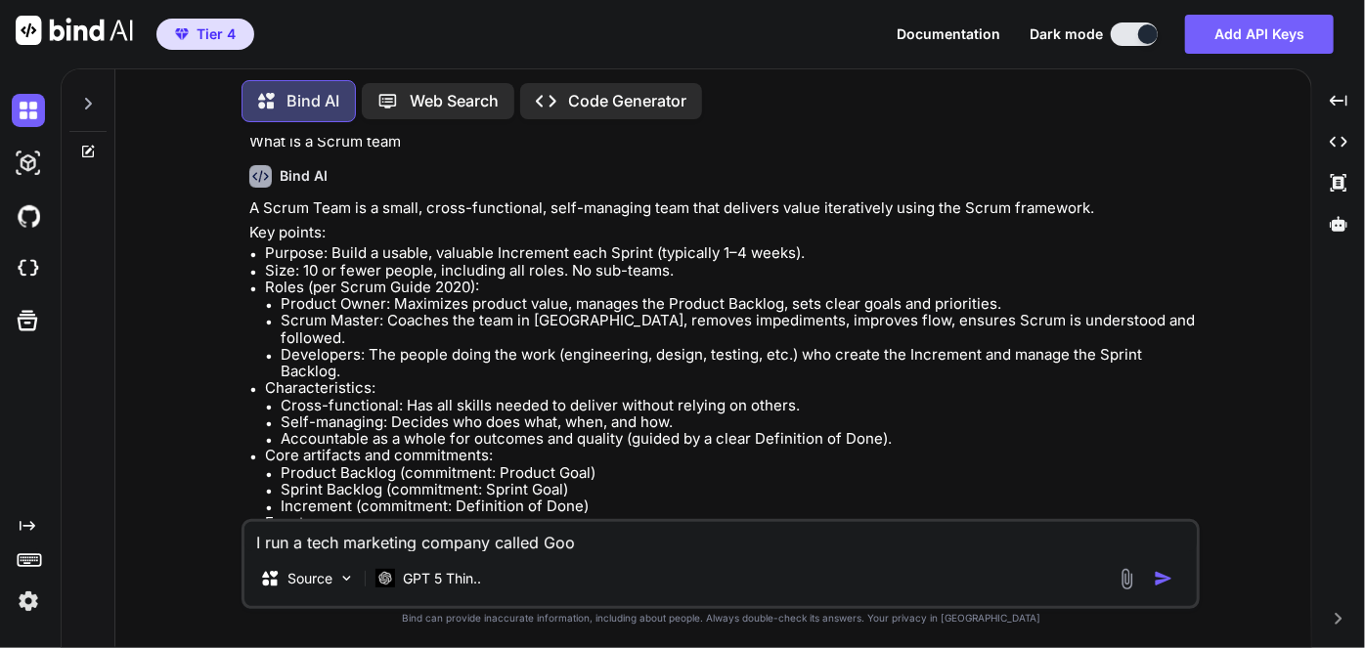
type textarea "I run a tech marketing company called Good"
type textarea "x"
type textarea "I run a tech marketing company called GoodW"
type textarea "x"
type textarea "I run a tech marketing company called GoodWa"
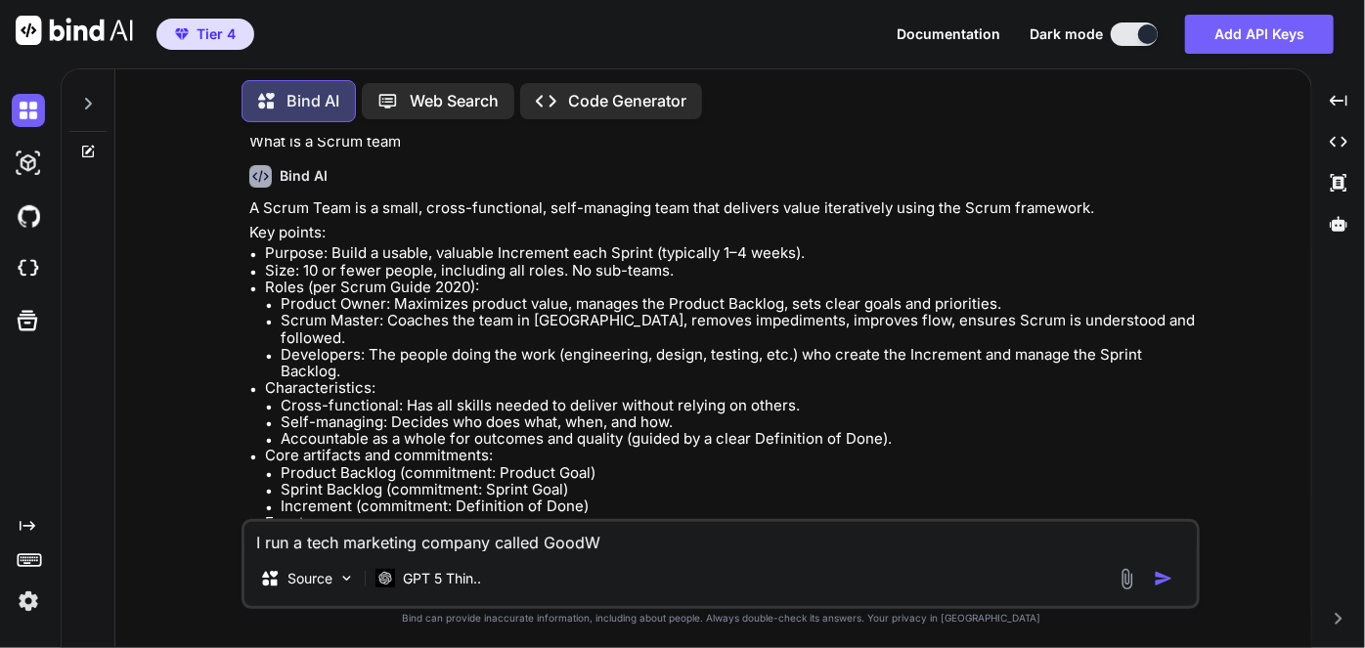
type textarea "x"
type textarea "I run a tech marketing company called GoodWar"
type textarea "x"
type textarea "I run a tech marketing company called GoodWare"
type textarea "x"
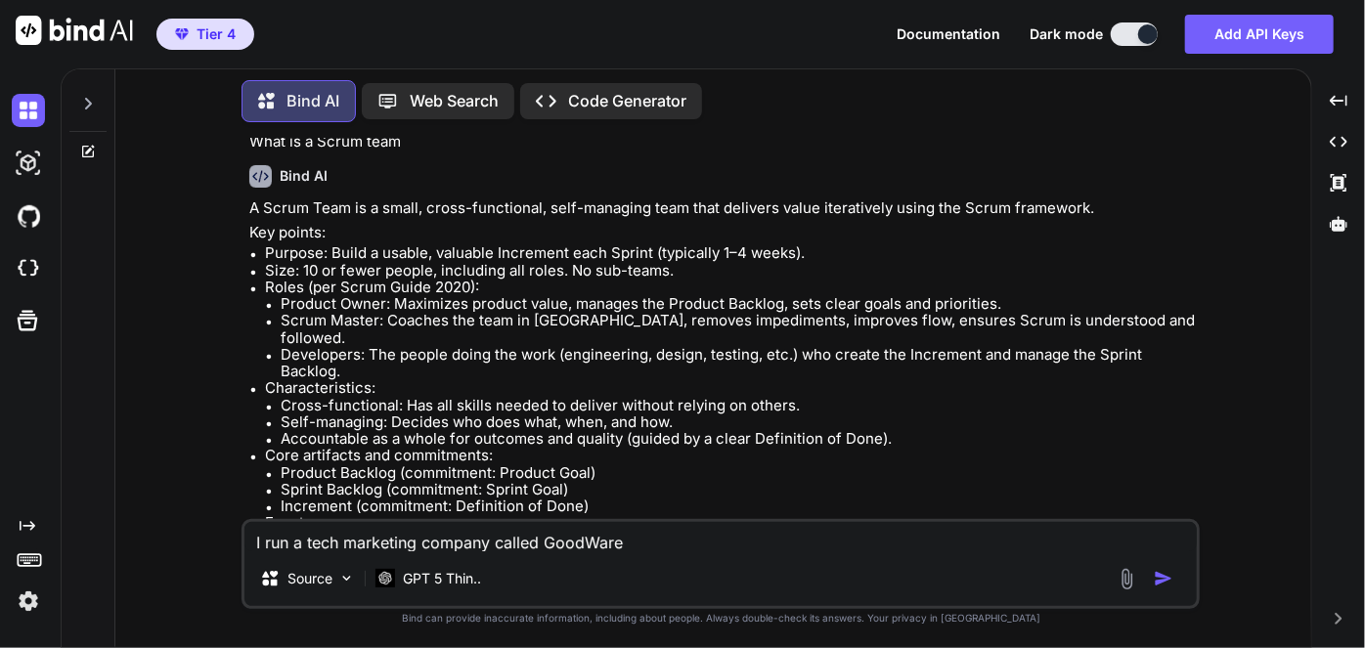
type textarea "I run a tech marketing company called GoodWare"
type textarea "x"
type textarea "I run a tech marketing company called GoodWare L"
type textarea "x"
type textarea "I run a tech marketing company called GoodWare LL"
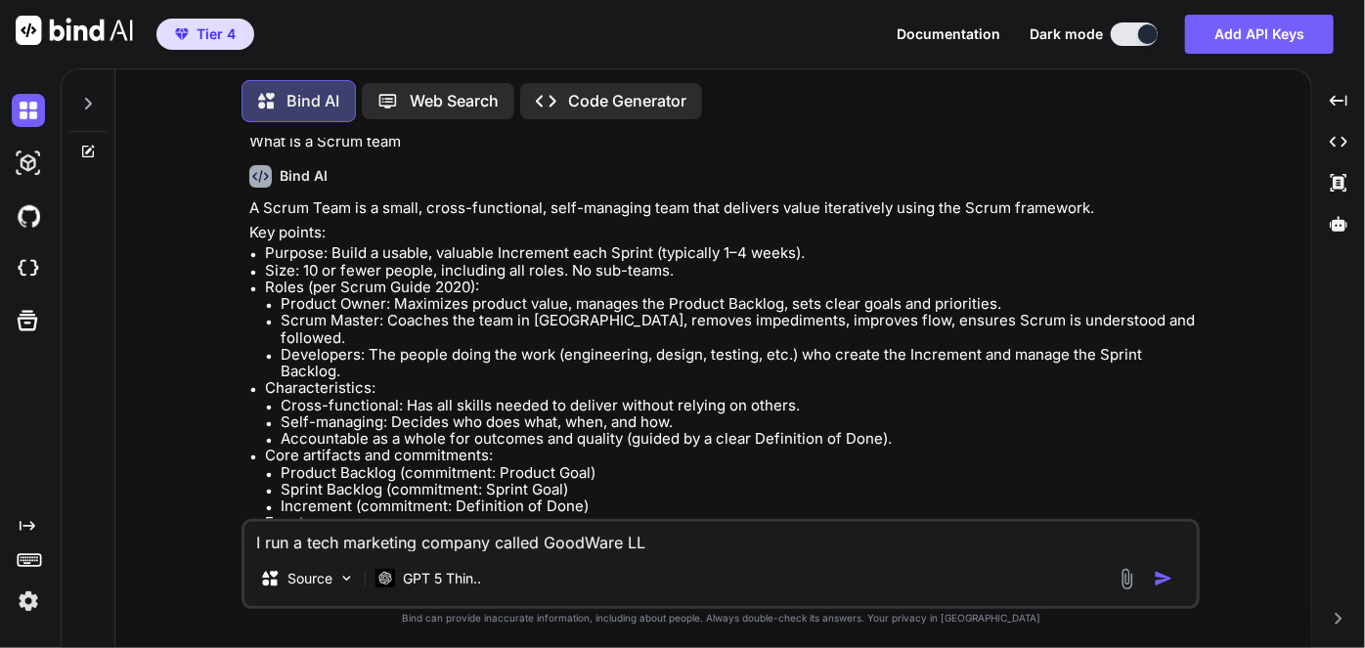
type textarea "x"
type textarea "I run a tech marketing company called GoodWare LLC"
type textarea "x"
type textarea "I run a tech marketing company called GoodWare LLC"
type textarea "x"
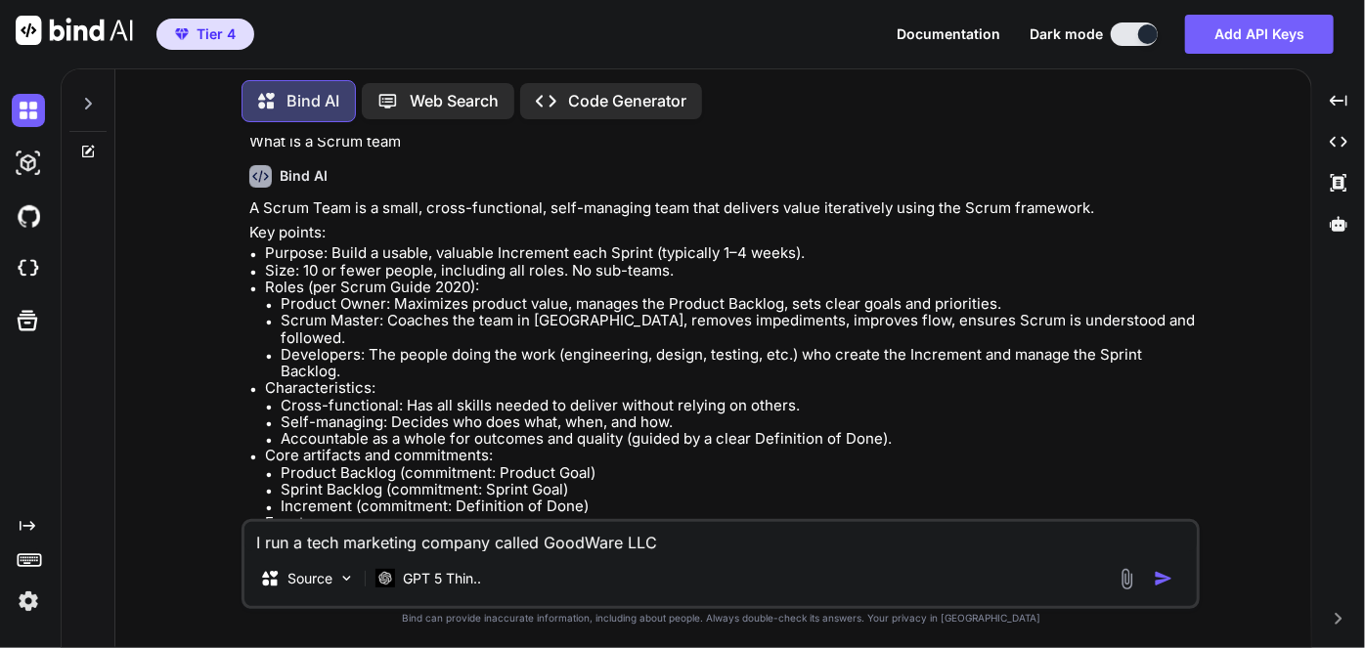
type textarea "I run a tech marketing company called GoodWare LLC b"
type textarea "x"
type textarea "I run a tech marketing company called GoodWare LLC bu"
type textarea "x"
type textarea "I run a tech marketing company called GoodWare LLC but"
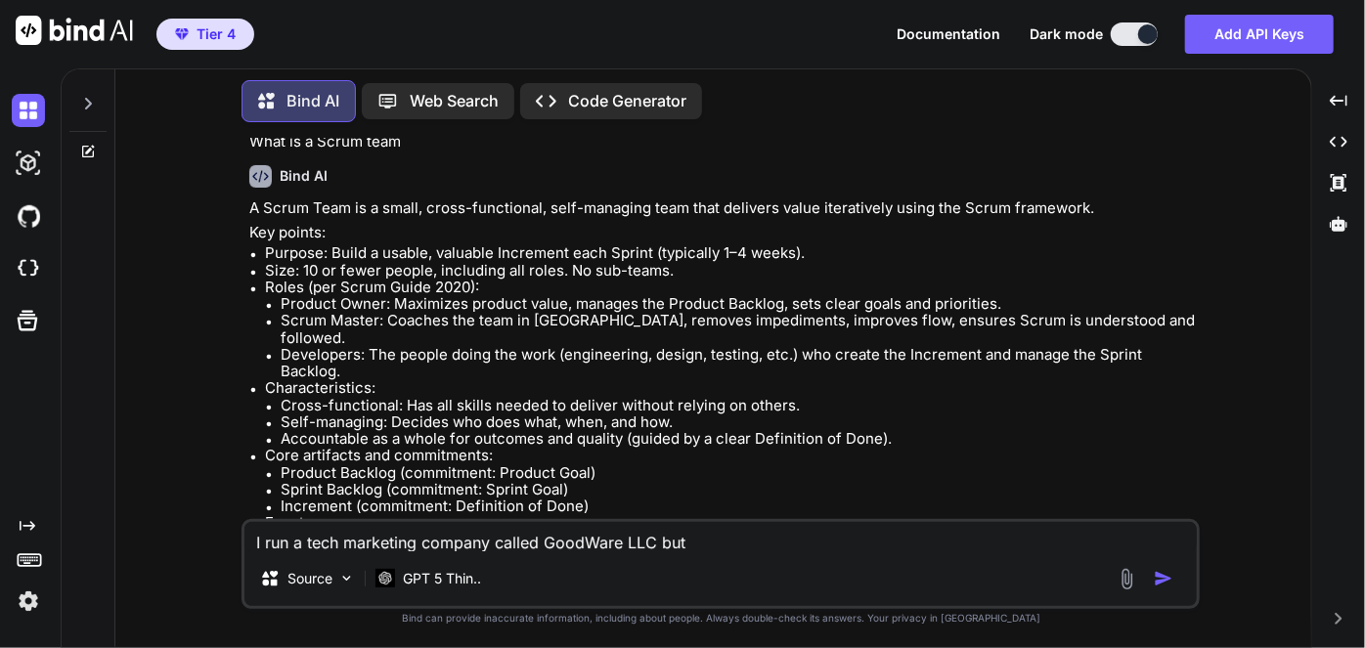
type textarea "x"
type textarea "I run a tech marketing company called GoodWare LLC but"
type textarea "x"
type textarea "I run a tech marketing company called GoodWare LLC but w"
type textarea "x"
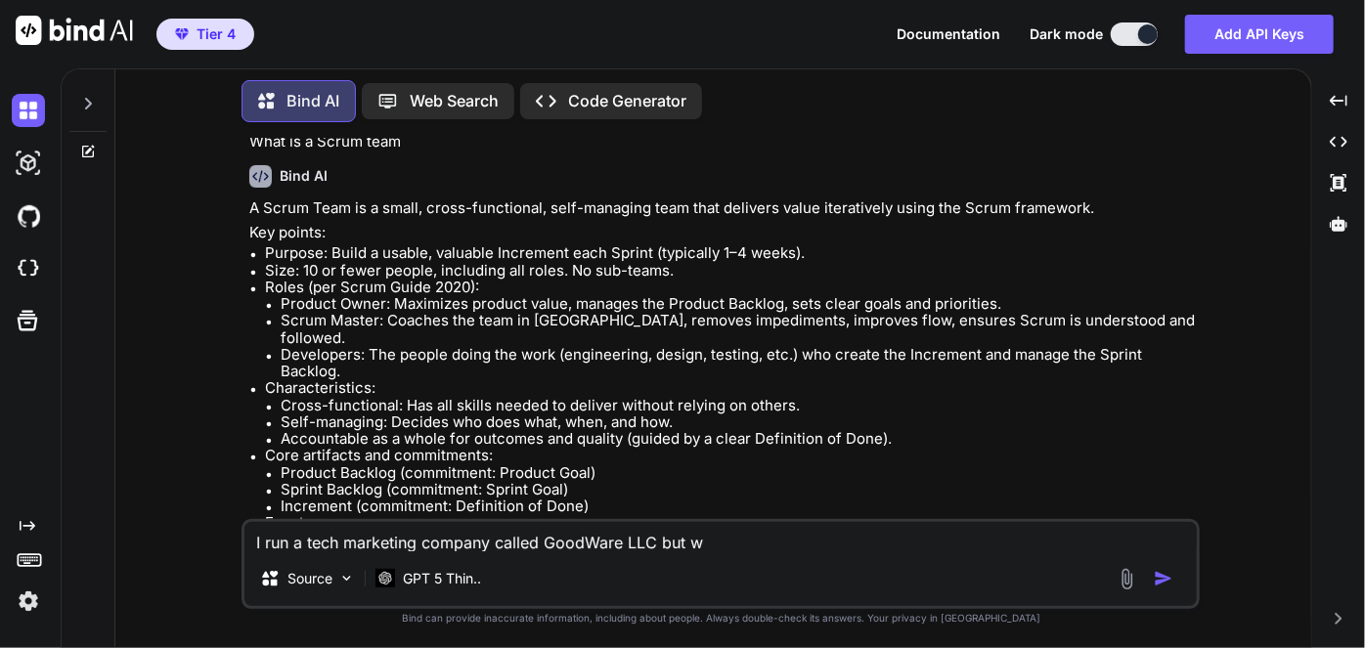
type textarea "I run a tech marketing company called GoodWare LLC but we"
type textarea "x"
type textarea "I run a tech marketing company called GoodWare LLC but we"
type textarea "x"
type textarea "I run a tech marketing company called GoodWare LLC but we a"
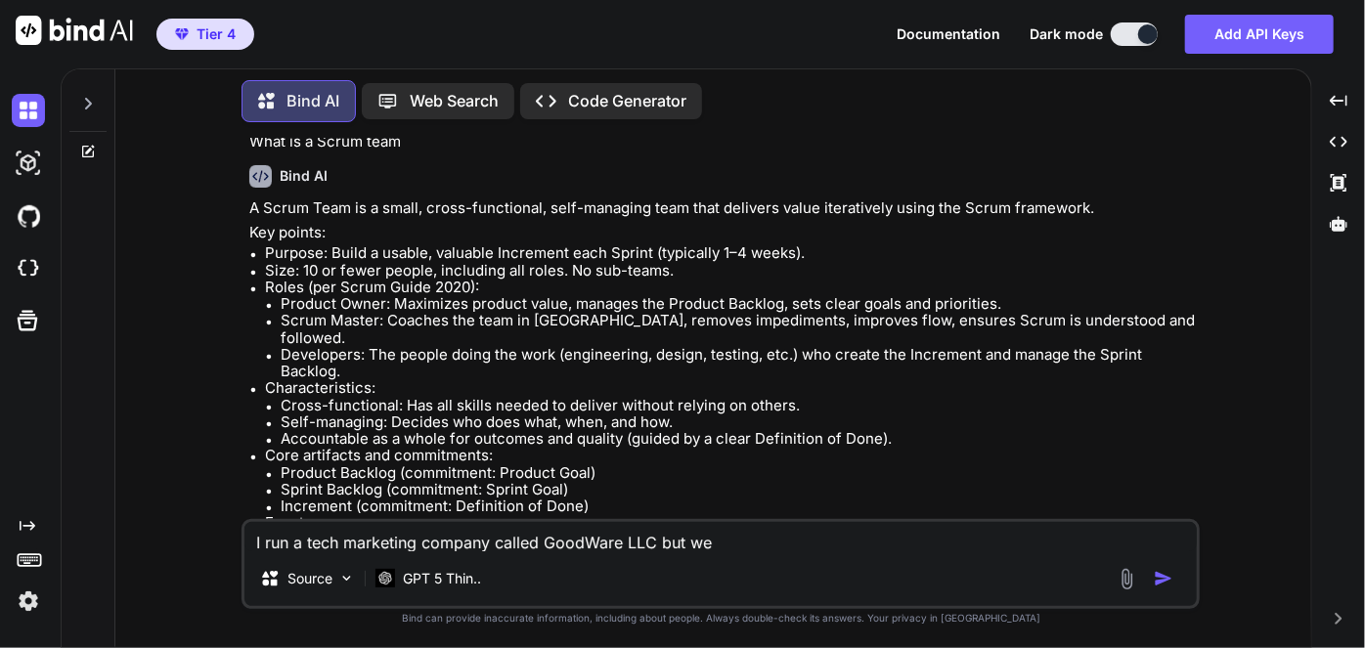
type textarea "x"
type textarea "I run a tech marketing company called GoodWare LLC but we ar"
type textarea "x"
type textarea "I run a tech marketing company called GoodWare LLC but we are"
type textarea "x"
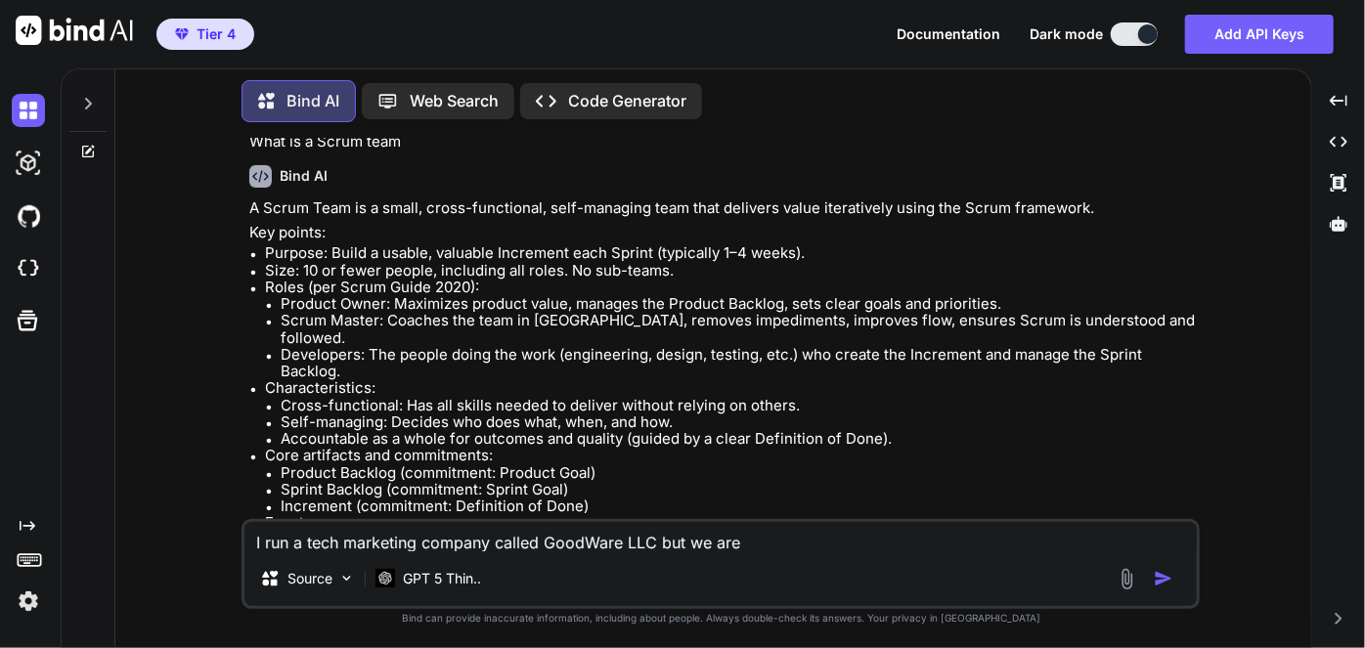
type textarea "I run a tech marketing company called GoodWare LLC but we are"
type textarea "x"
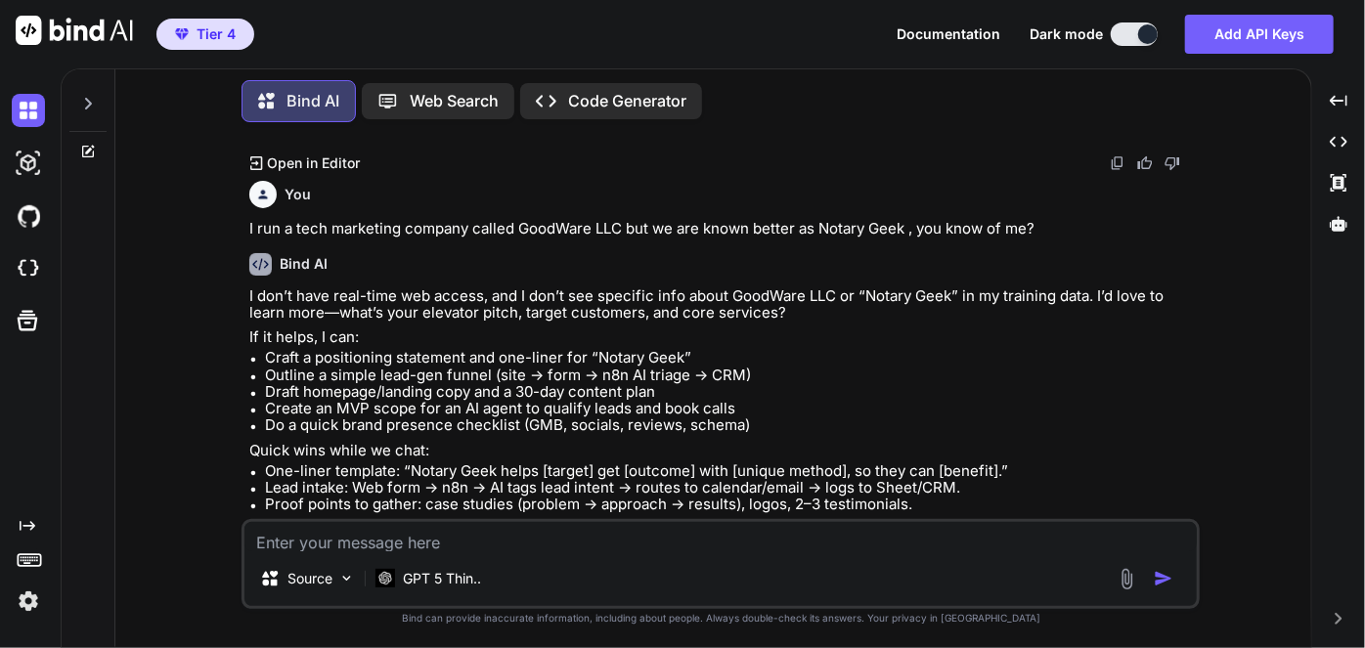
scroll to position [1832, 0]
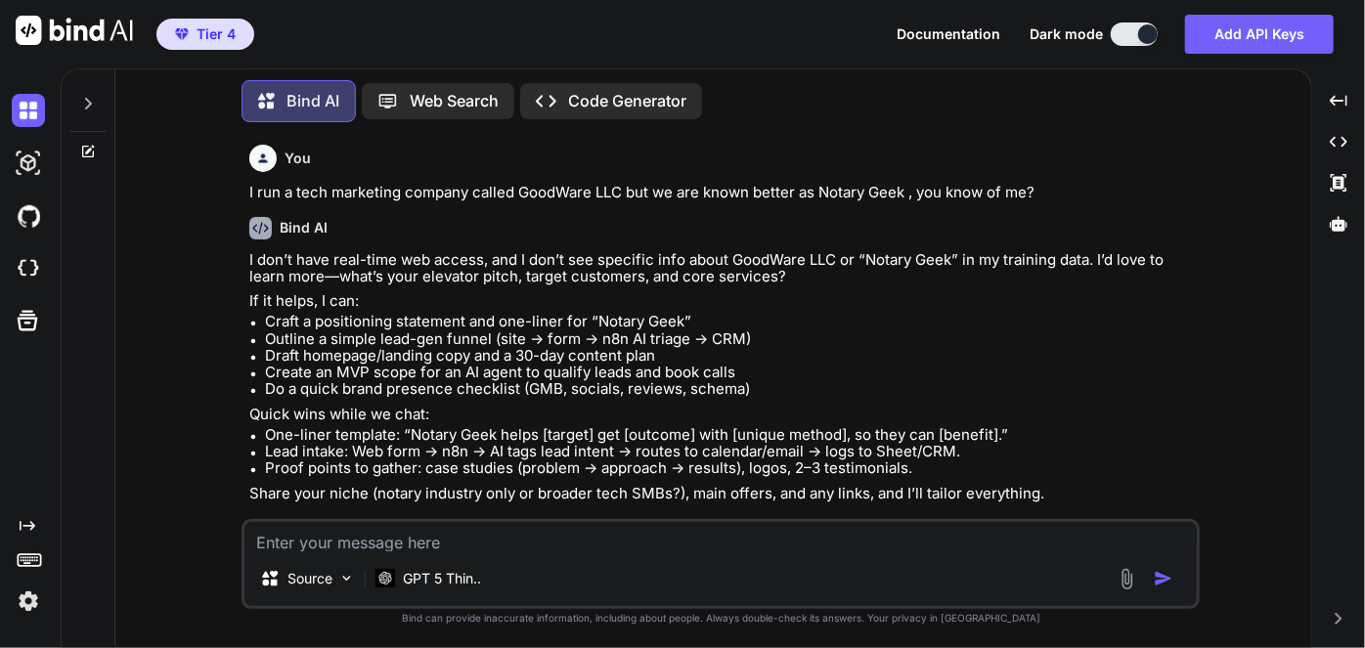
click at [479, 536] on textarea at bounding box center [720, 536] width 952 height 29
click at [541, 519] on div "Source GPT 5 Thin.." at bounding box center [720, 564] width 958 height 90
click at [548, 550] on div "Source GPT 5 Thin.." at bounding box center [720, 564] width 958 height 90
click at [553, 540] on textarea at bounding box center [720, 536] width 952 height 29
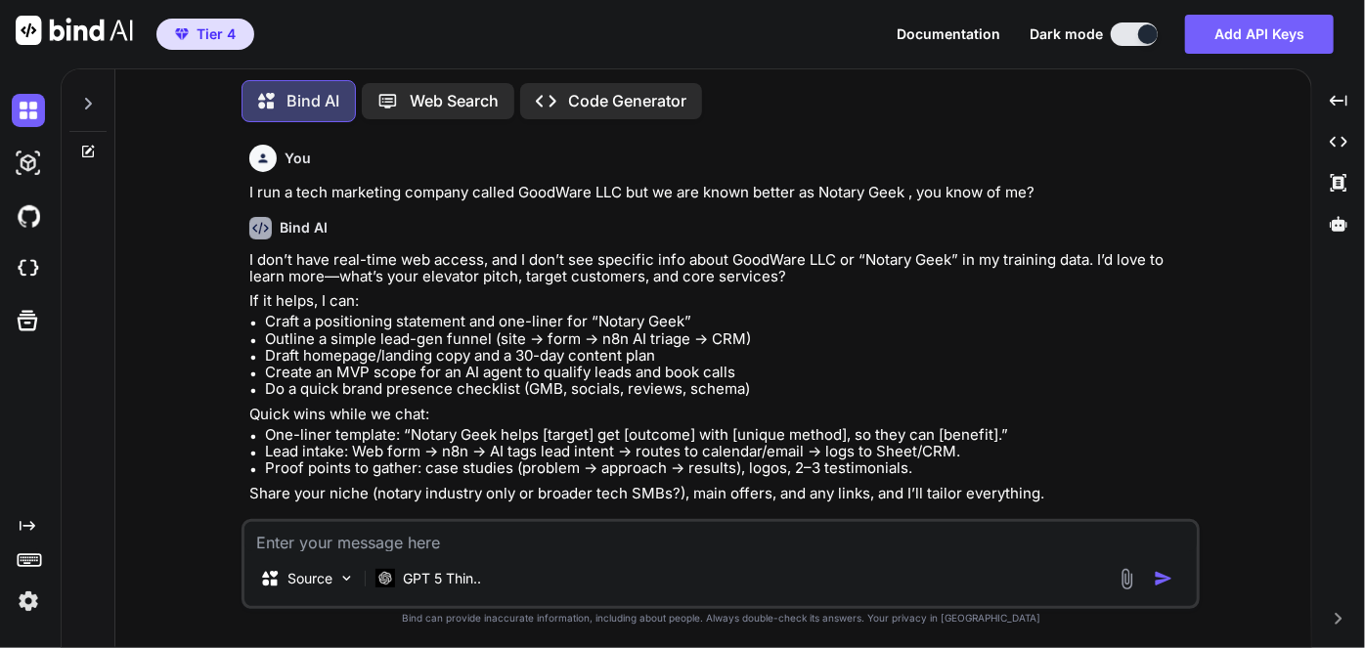
click at [555, 538] on textarea at bounding box center [720, 536] width 952 height 29
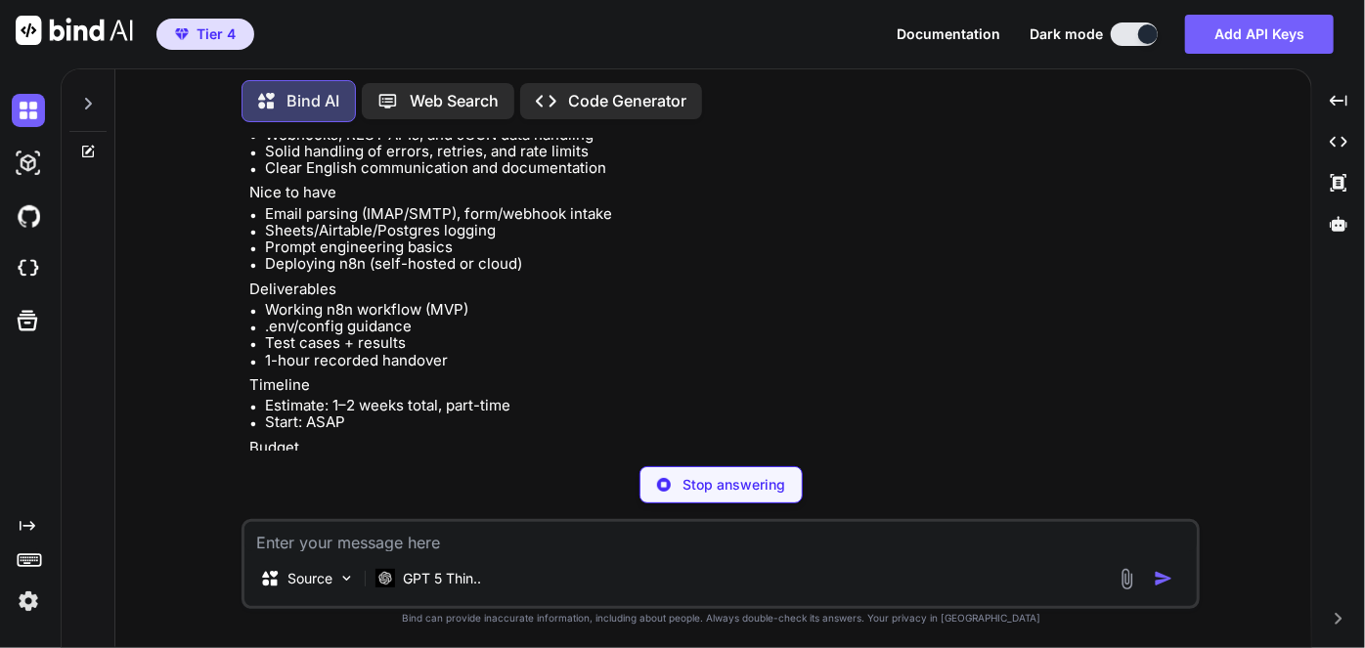
scroll to position [2877, 0]
